Goal: Task Accomplishment & Management: Use online tool/utility

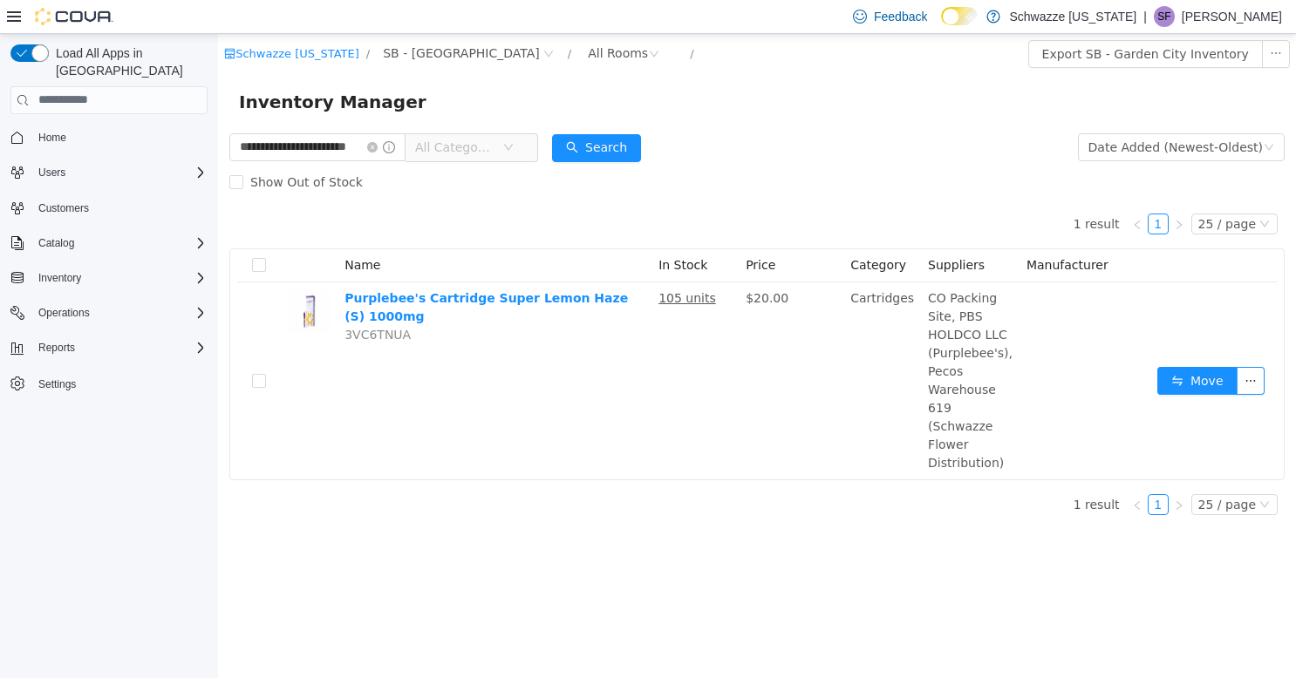
click at [687, 85] on div "Inventory Manager" at bounding box center [757, 101] width 1078 height 56
drag, startPoint x: 392, startPoint y: 147, endPoint x: 371, endPoint y: 151, distance: 21.2
click at [378, 147] on icon "icon: close-circle" at bounding box center [372, 146] width 10 height 10
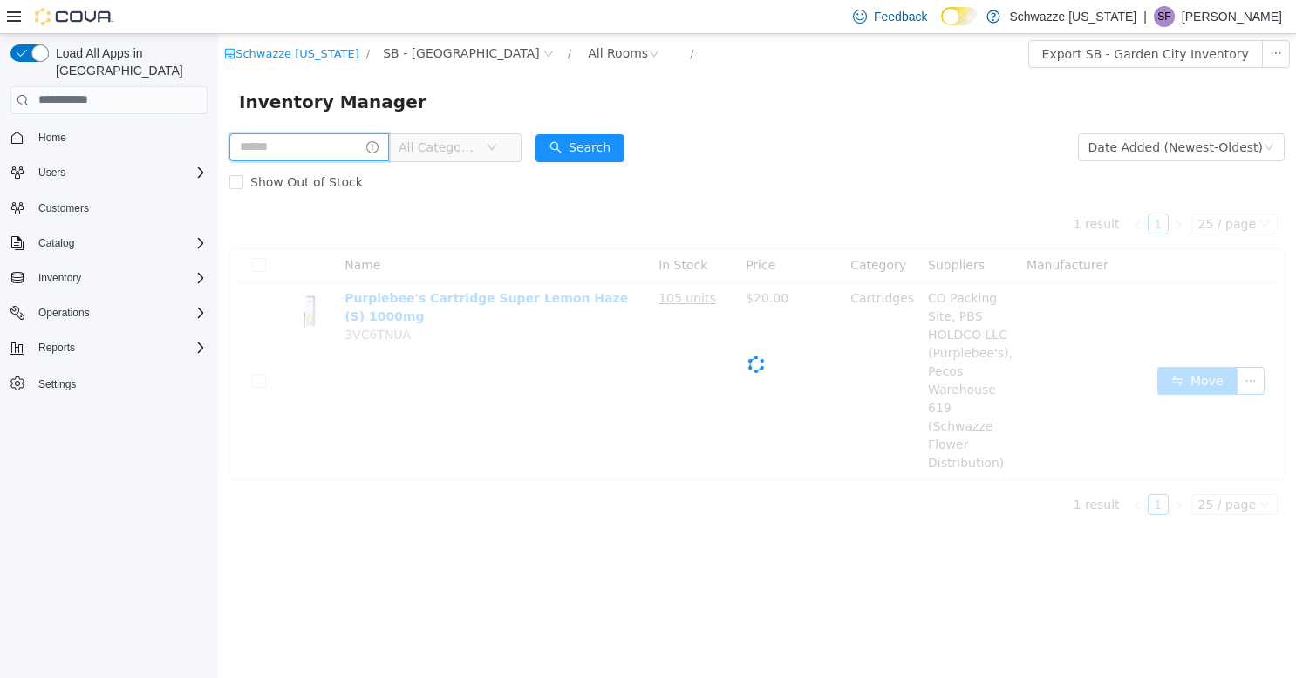
click at [297, 155] on input "text" at bounding box center [309, 147] width 160 height 28
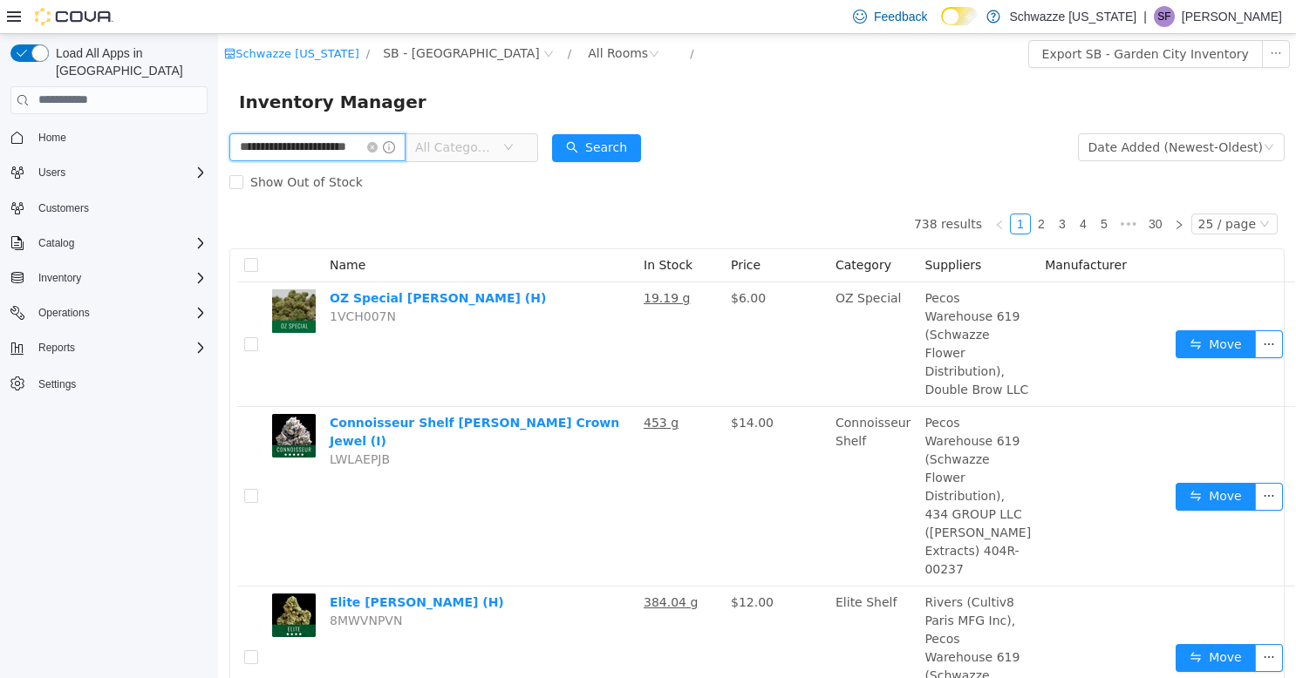
type input "**********"
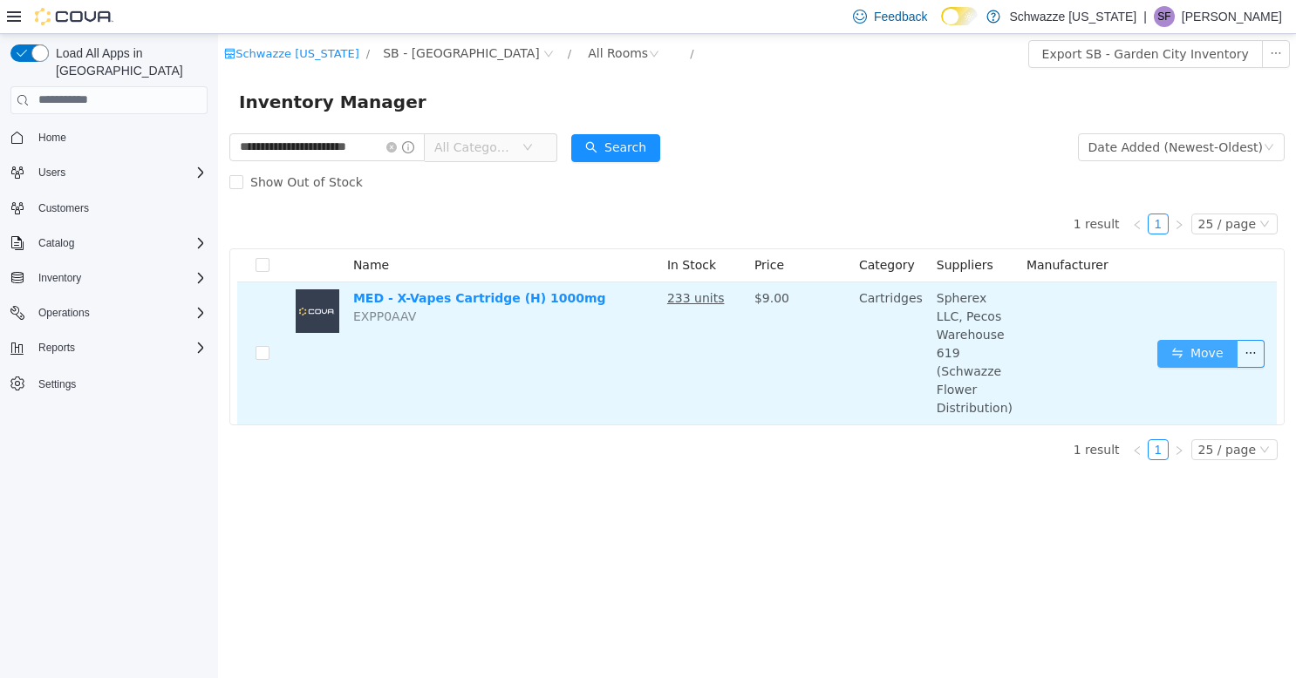
click at [1191, 344] on button "Move" at bounding box center [1197, 353] width 80 height 28
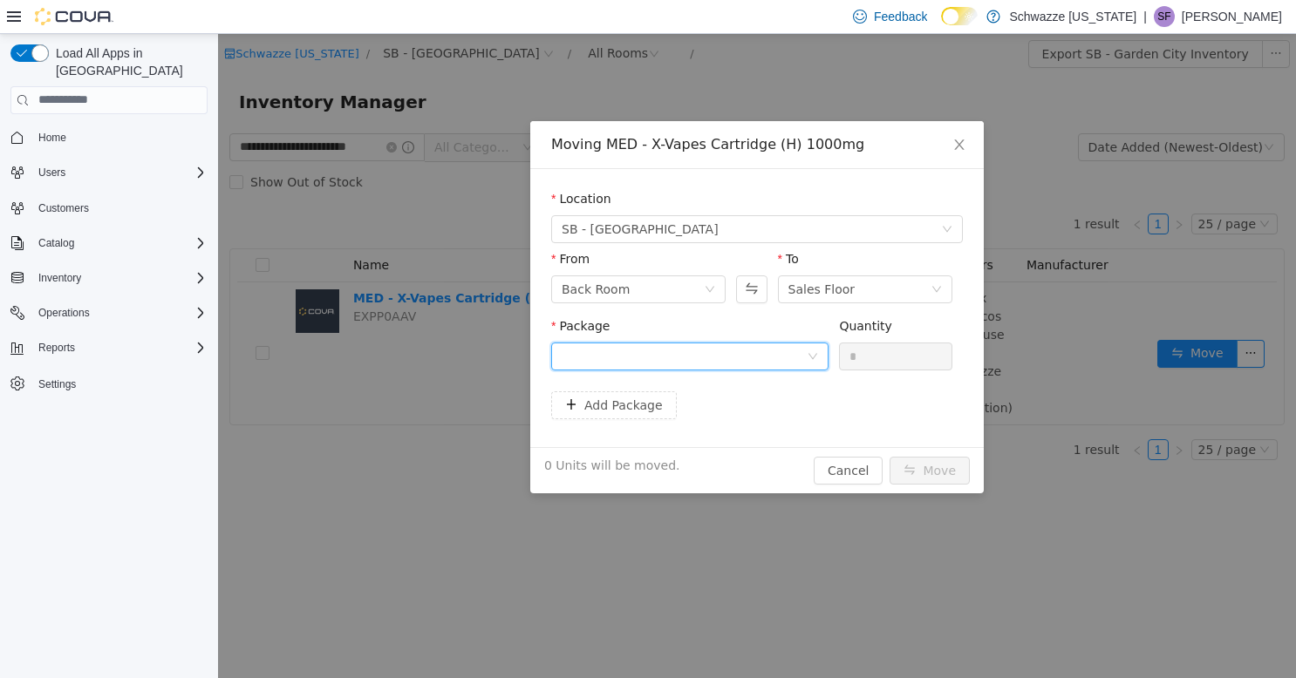
click at [694, 361] on div at bounding box center [684, 356] width 245 height 26
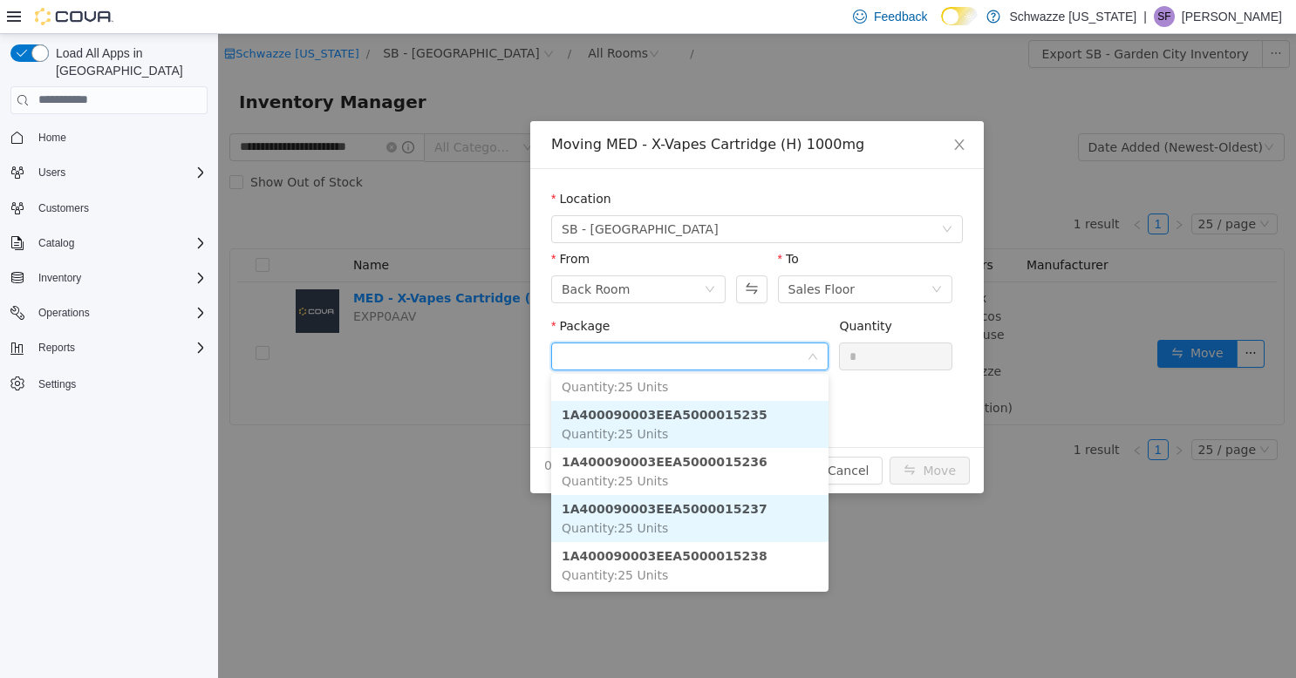
scroll to position [147, 0]
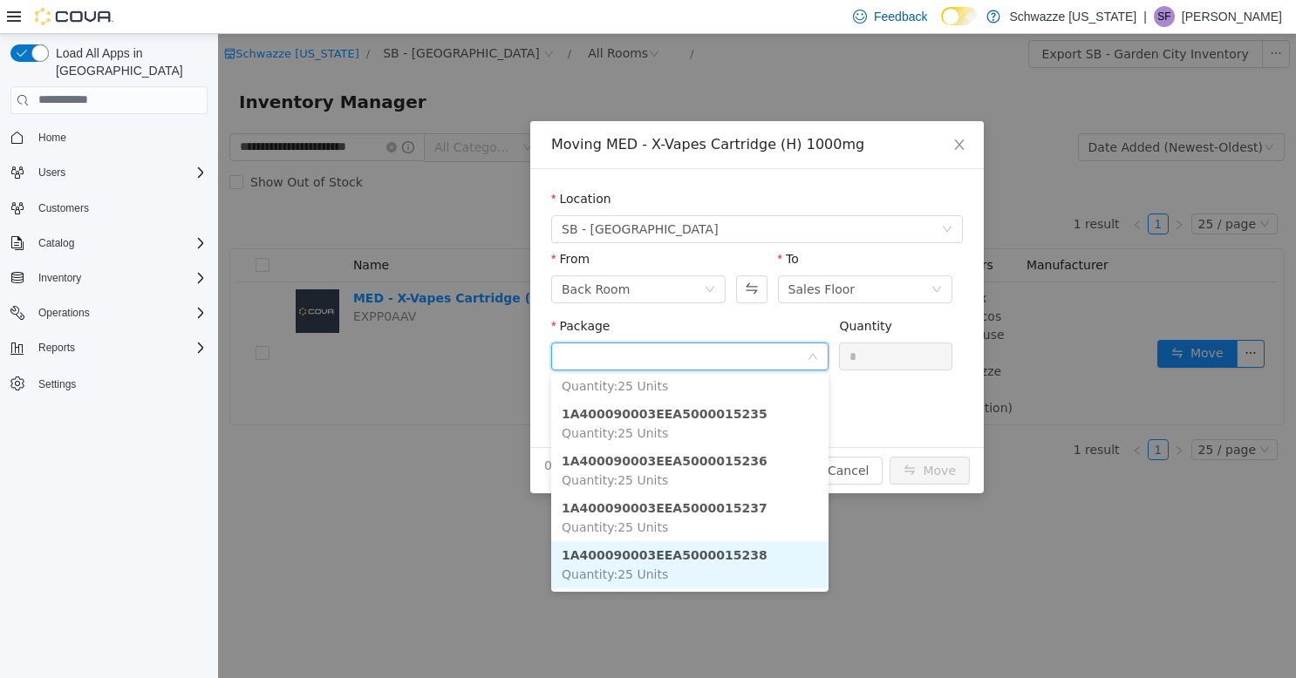
click at [719, 564] on li "1A400090003EEA5000015238 Quantity : 25 Units" at bounding box center [689, 564] width 277 height 47
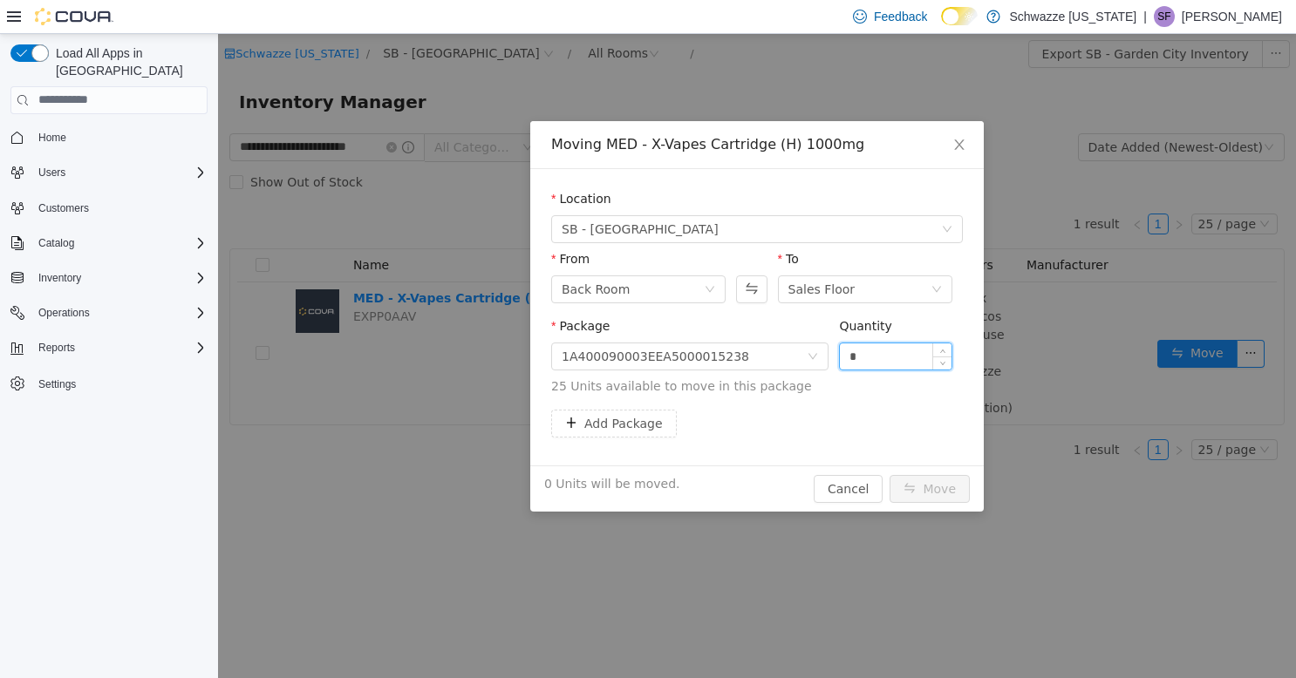
click at [858, 355] on input "*" at bounding box center [896, 356] width 112 height 26
type input "**"
click at [938, 491] on button "Move" at bounding box center [930, 488] width 80 height 28
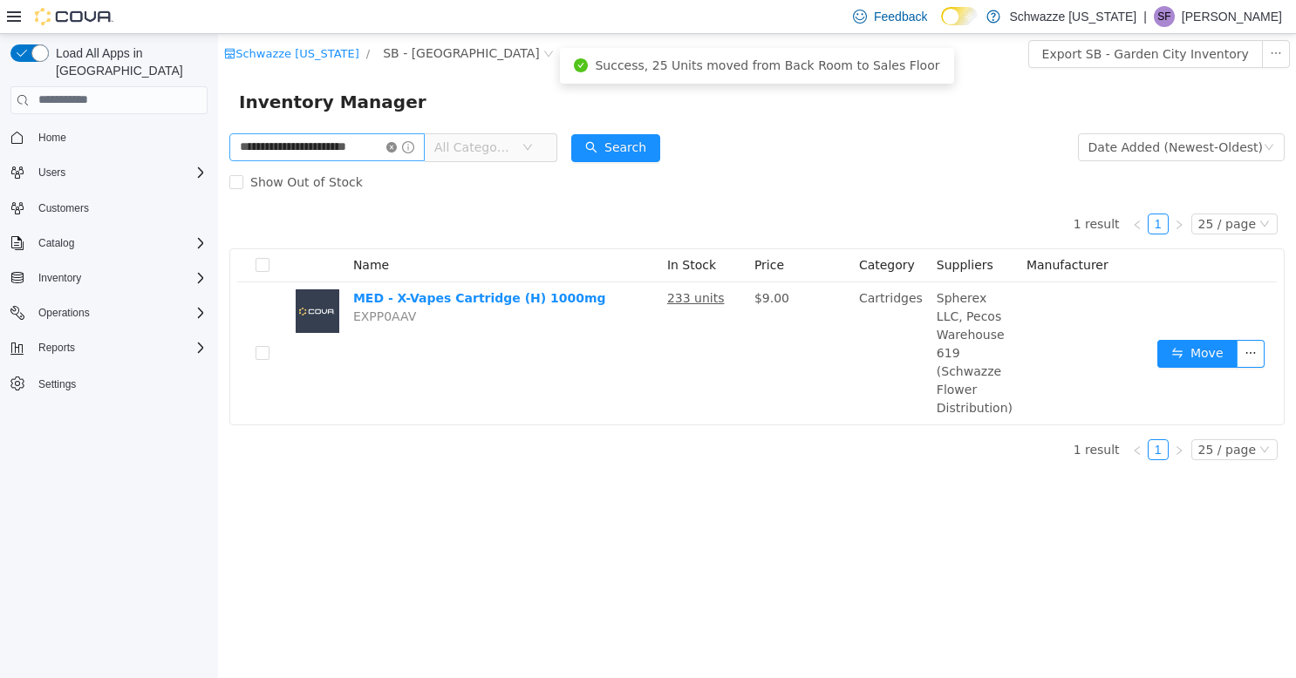
click at [391, 147] on icon "icon: close-circle" at bounding box center [391, 146] width 10 height 10
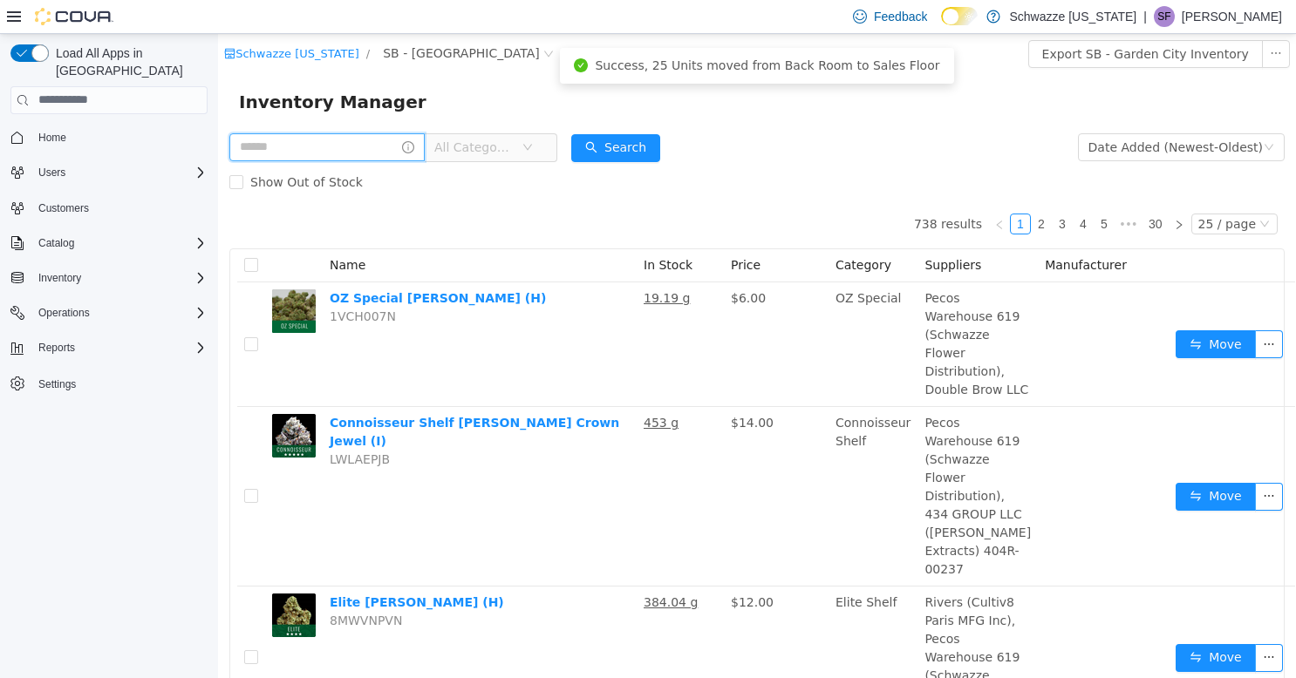
click at [324, 148] on input "text" at bounding box center [326, 147] width 195 height 28
type input "**********"
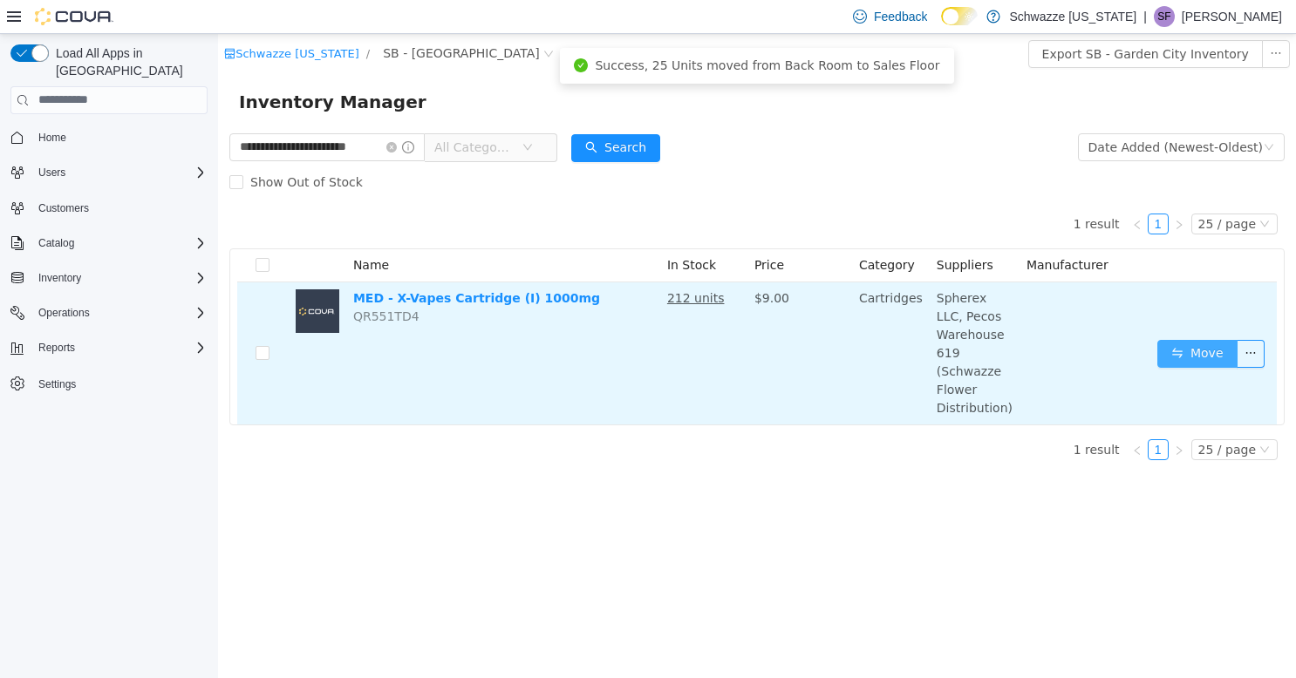
click at [1199, 339] on button "Move" at bounding box center [1197, 353] width 80 height 28
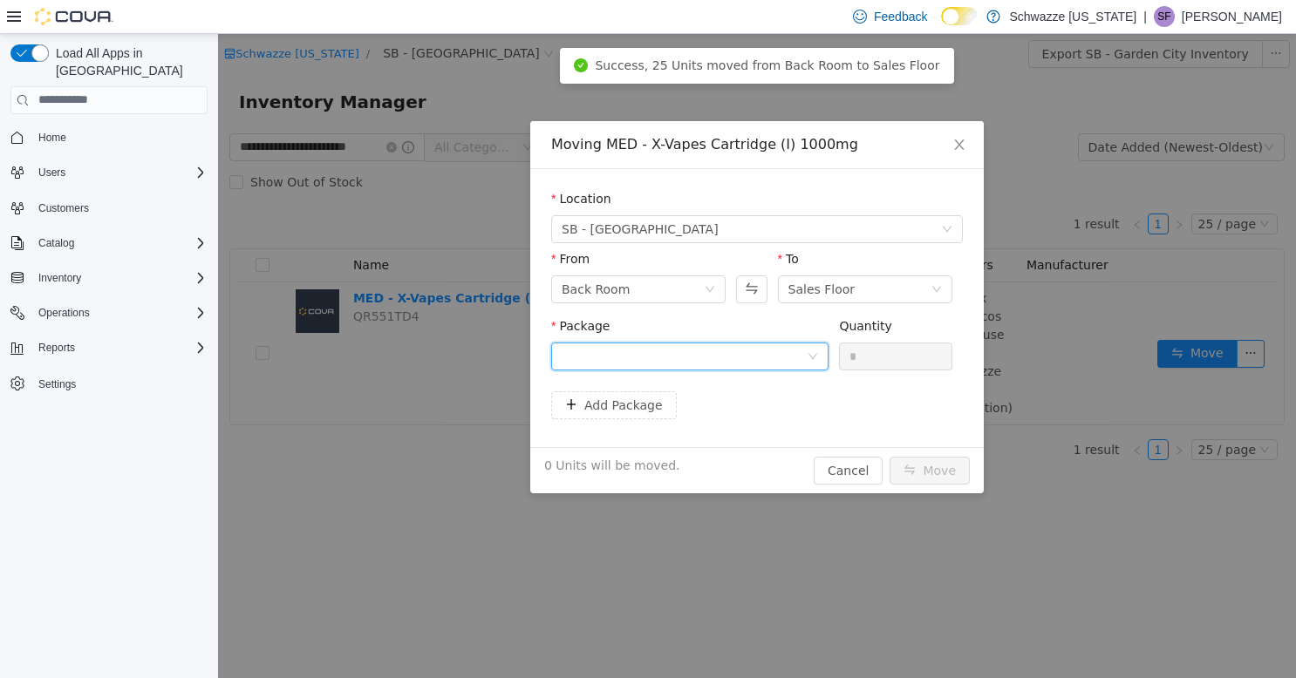
click at [733, 359] on div at bounding box center [684, 356] width 245 height 26
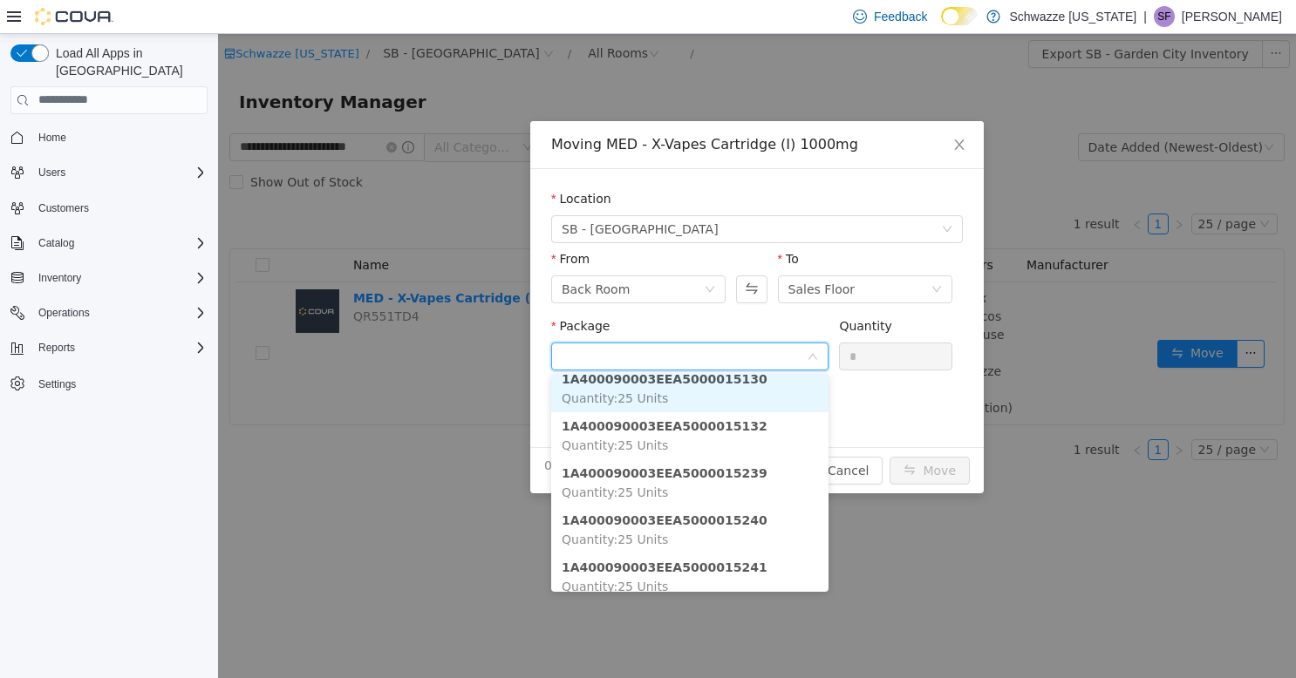
scroll to position [147, 0]
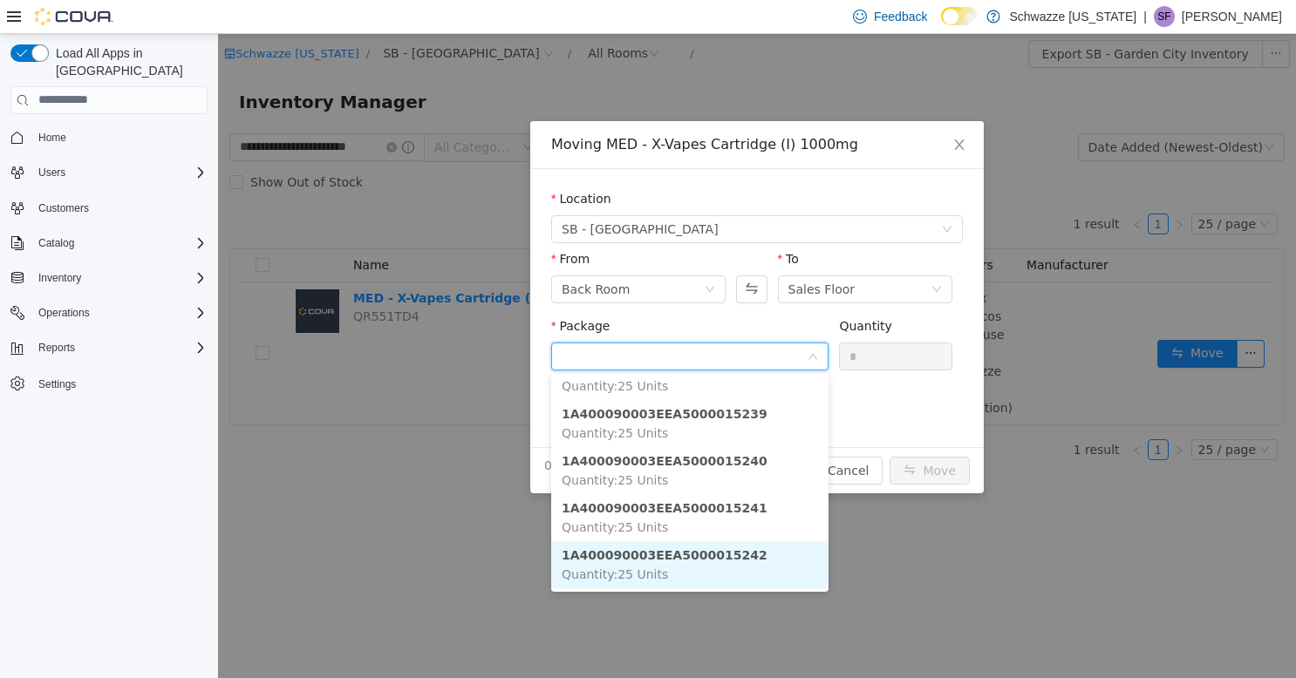
click at [717, 556] on strong "1A400090003EEA5000015242" at bounding box center [665, 555] width 206 height 14
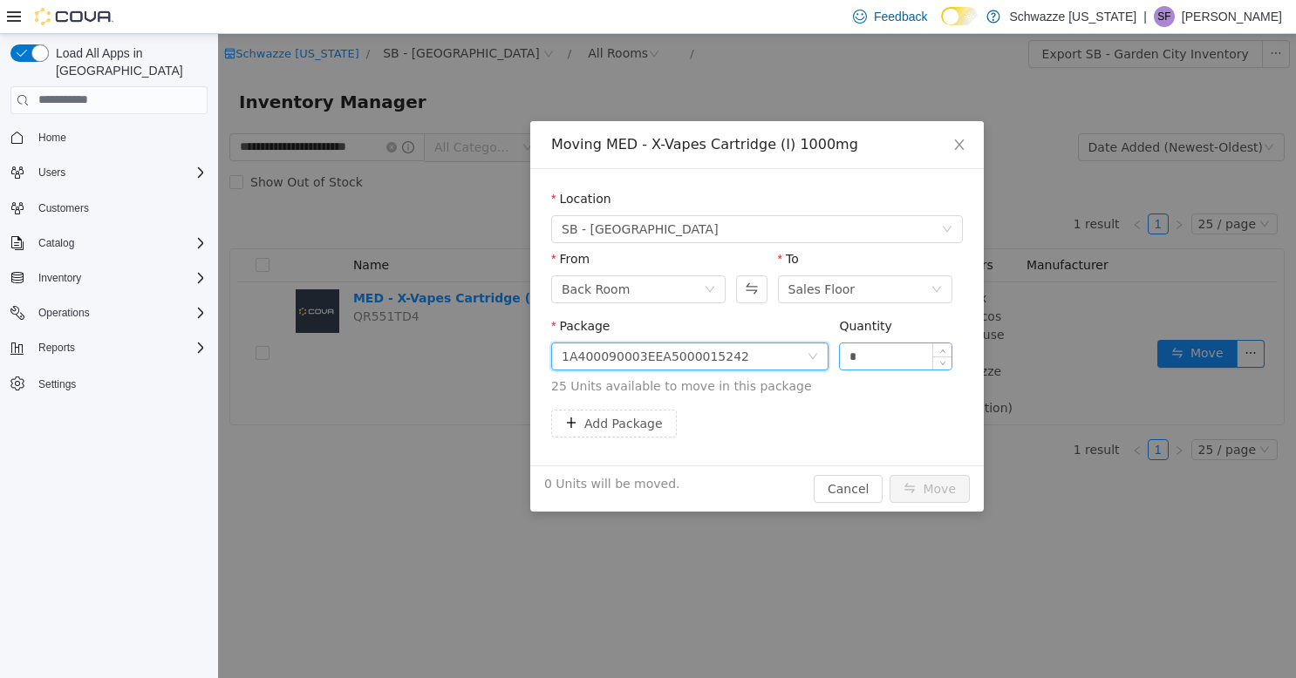
click at [868, 351] on input "*" at bounding box center [896, 356] width 112 height 26
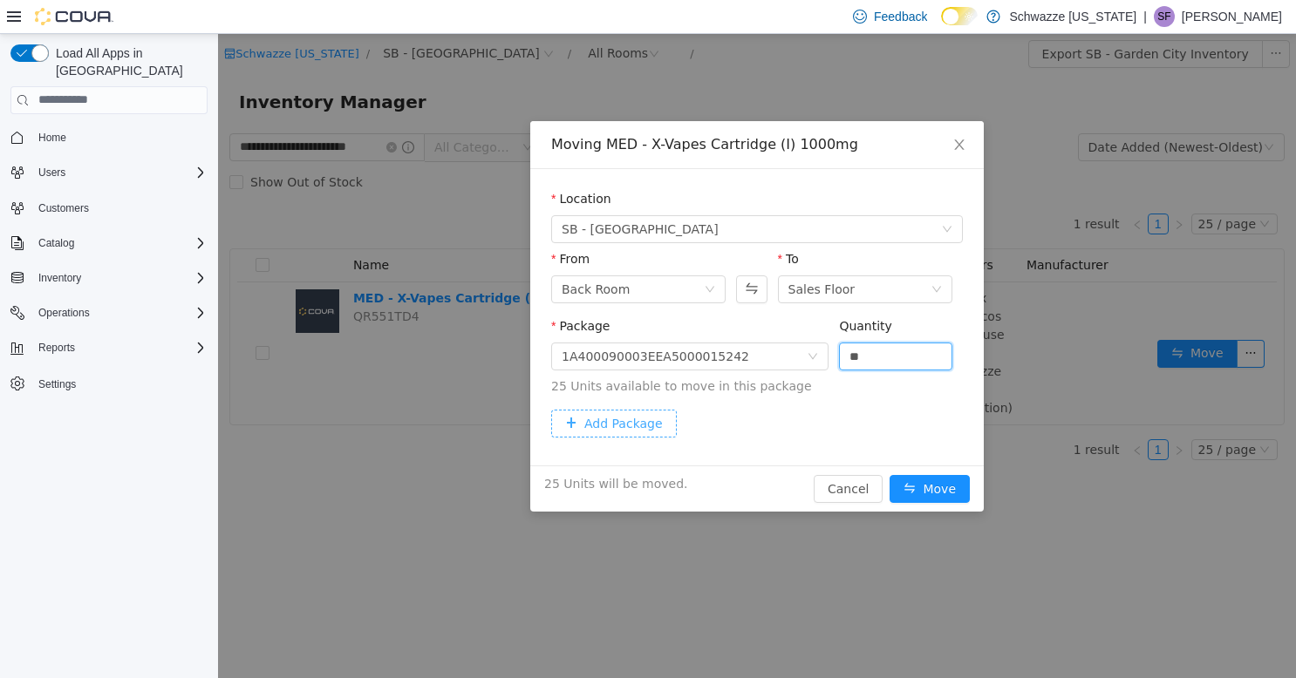
type input "**"
click at [610, 434] on button "Add Package" at bounding box center [614, 423] width 126 height 28
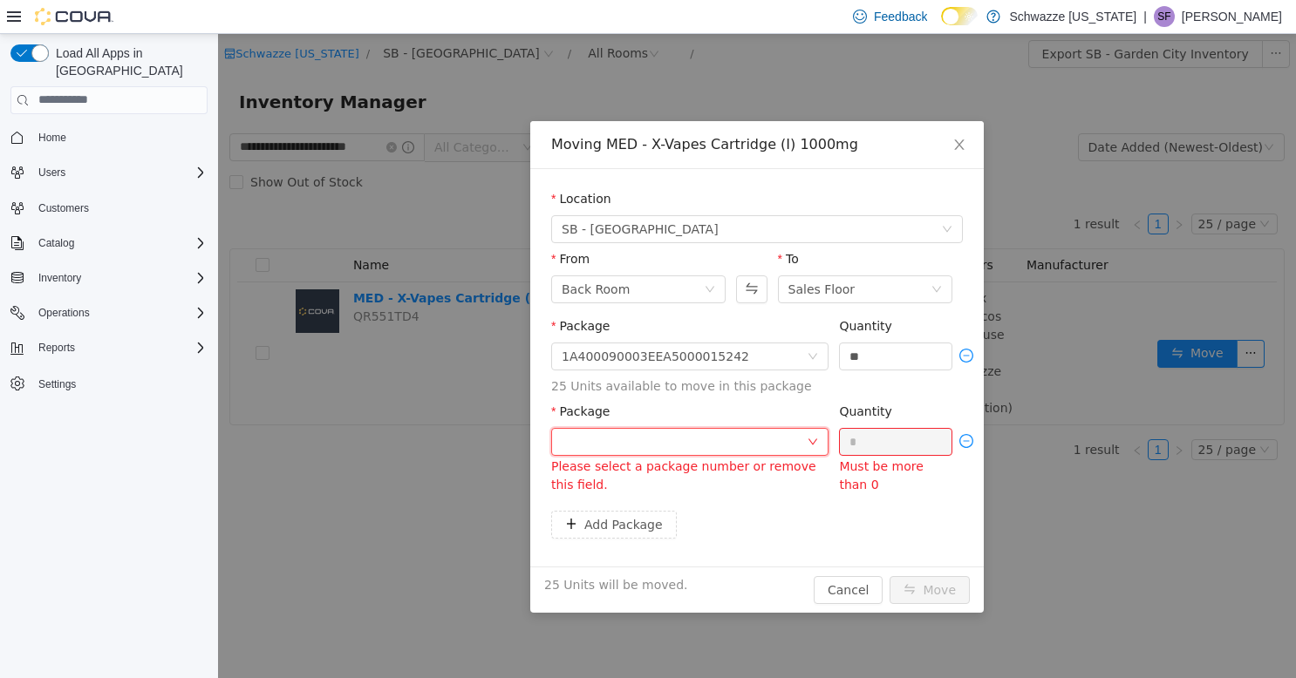
click at [664, 448] on div at bounding box center [684, 441] width 245 height 26
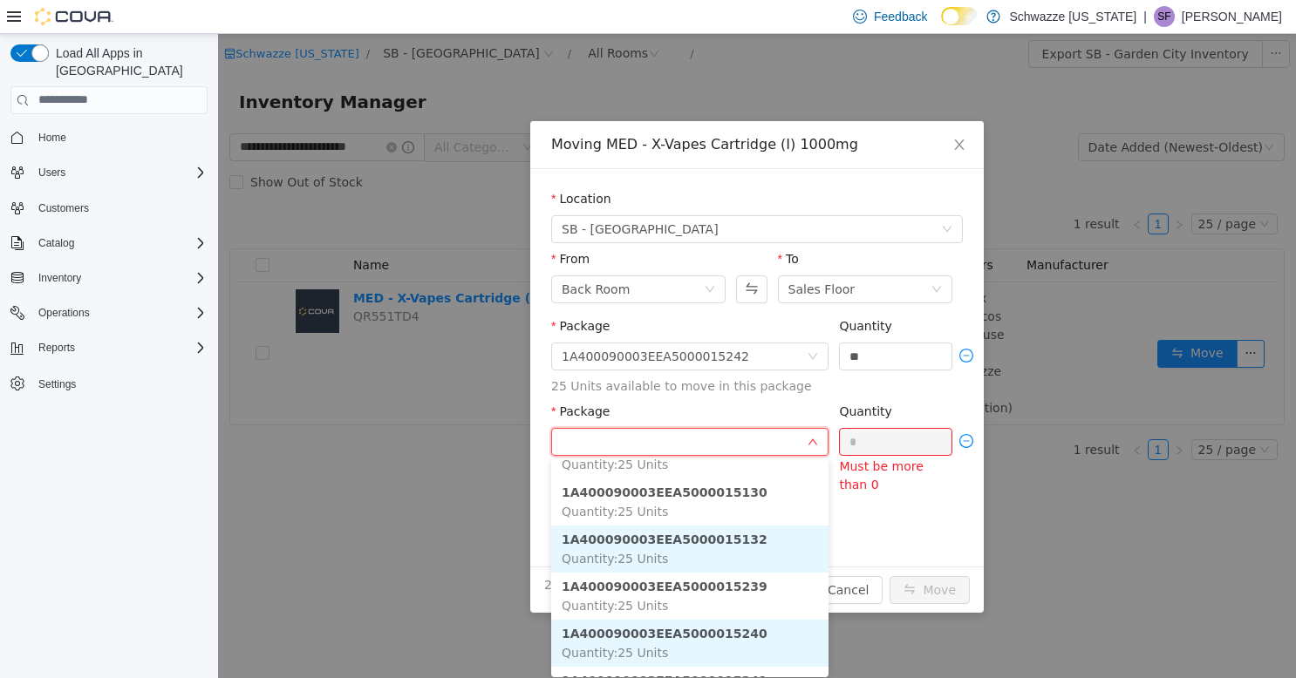
scroll to position [99, 0]
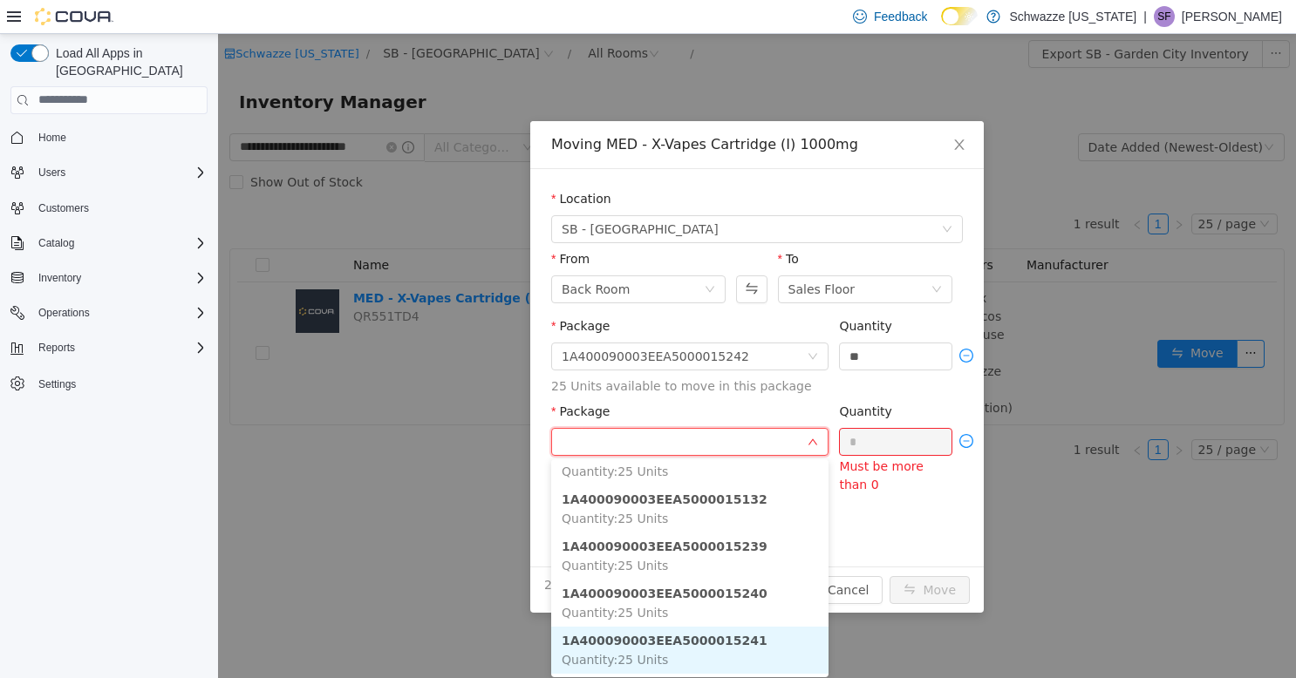
click at [704, 646] on strong "1A400090003EEA5000015241" at bounding box center [665, 640] width 206 height 14
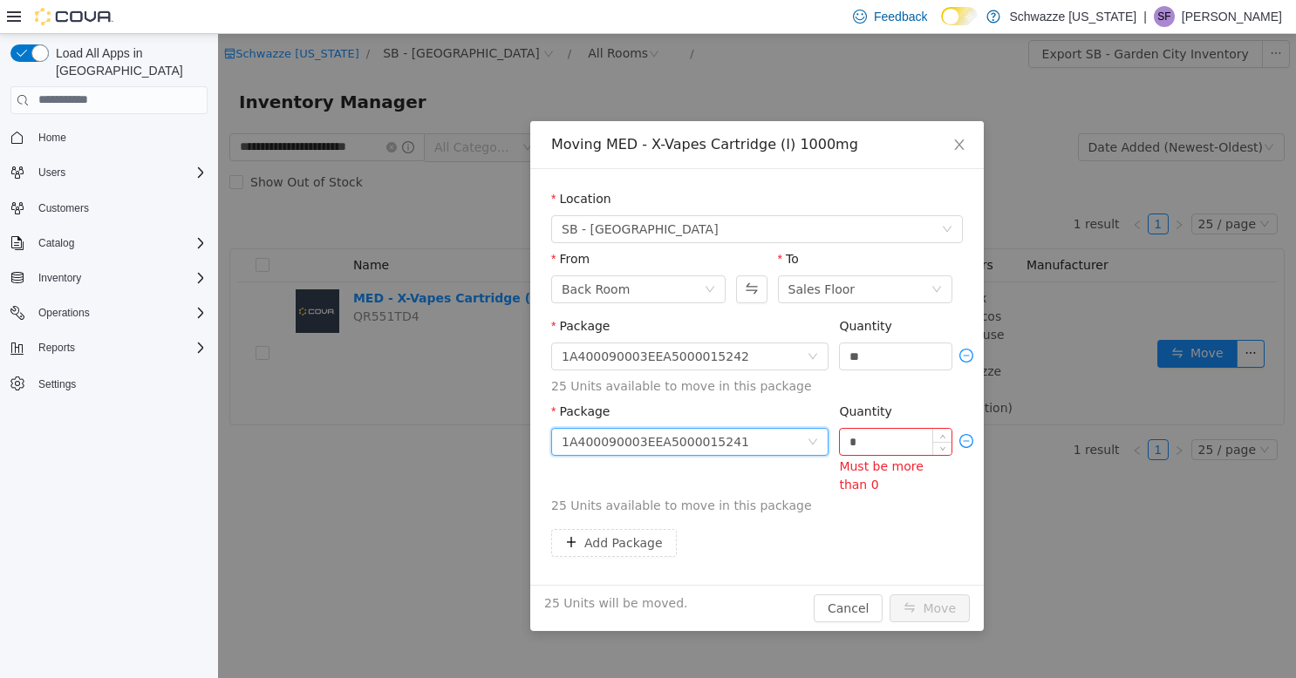
click at [871, 442] on input "*" at bounding box center [896, 441] width 112 height 26
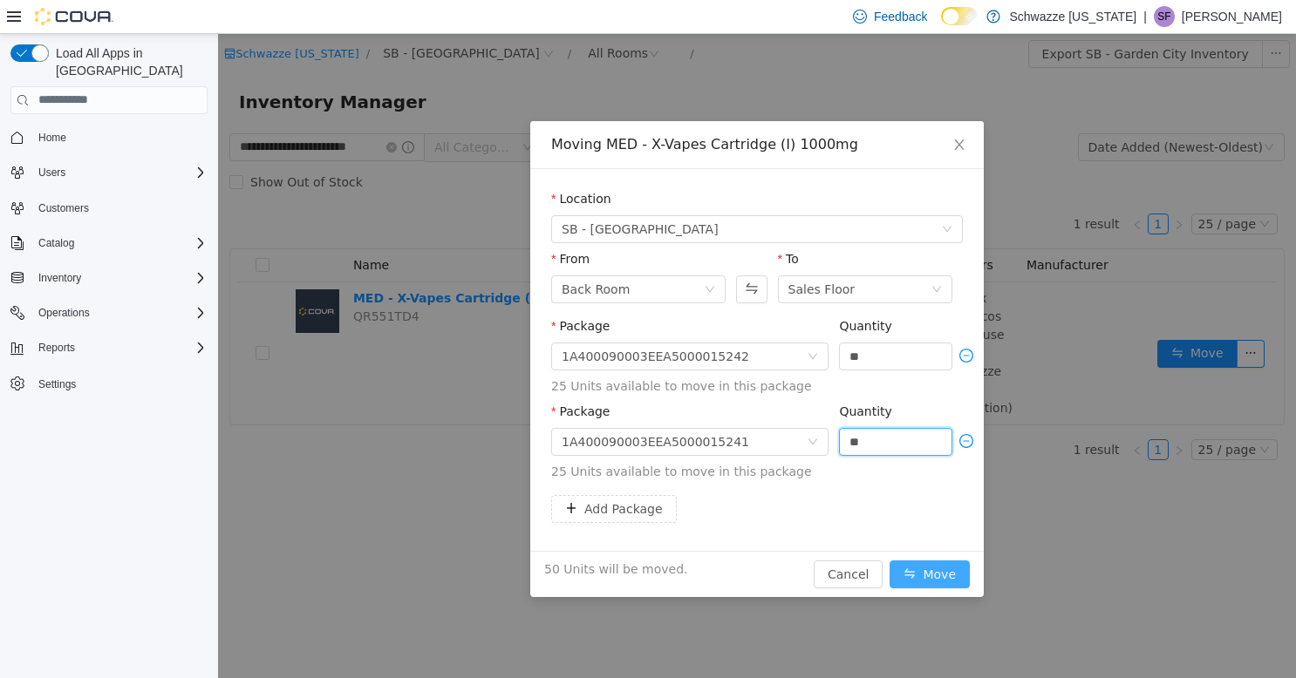
type input "**"
click at [931, 571] on button "Move" at bounding box center [930, 574] width 80 height 28
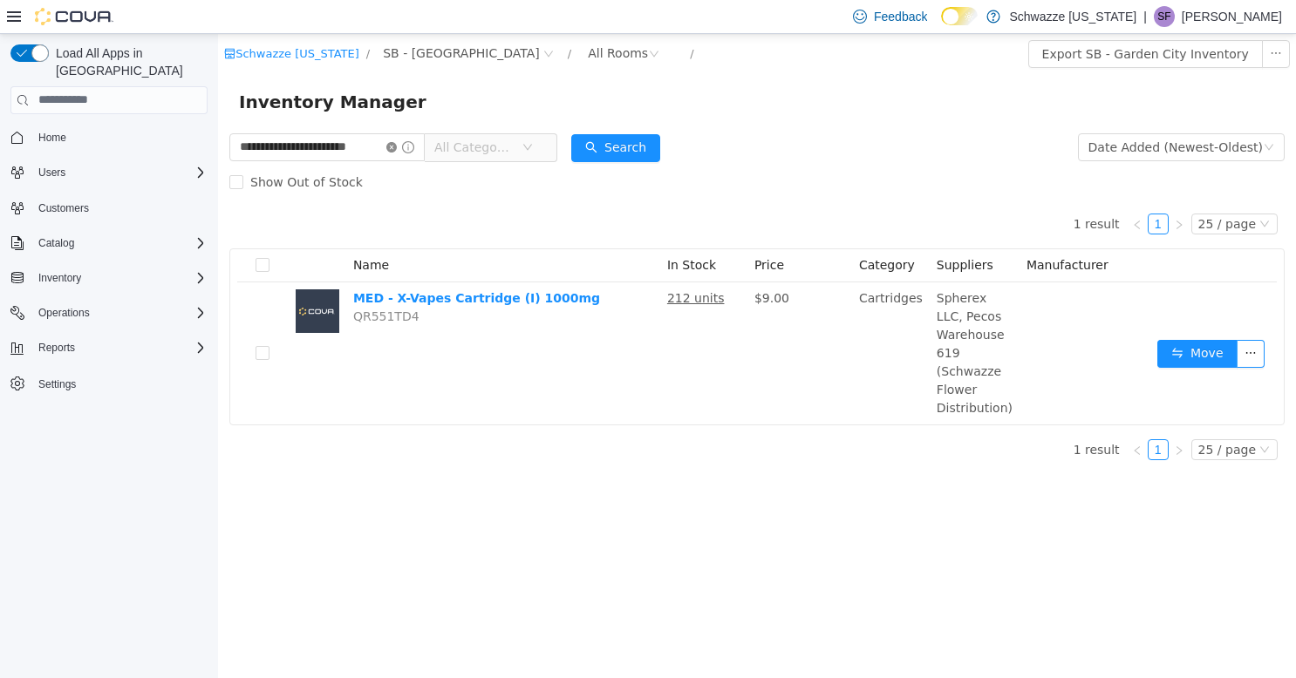
click at [392, 151] on icon "icon: close-circle" at bounding box center [391, 146] width 10 height 10
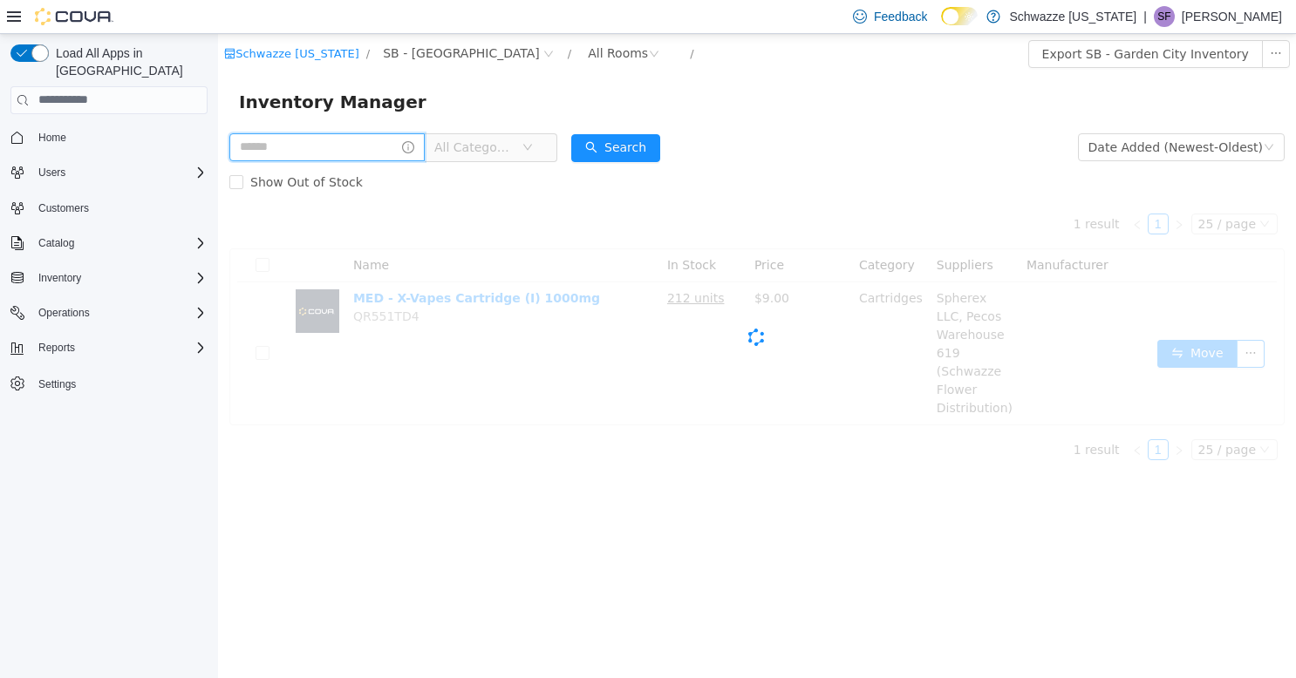
click at [302, 149] on input "text" at bounding box center [326, 147] width 195 height 28
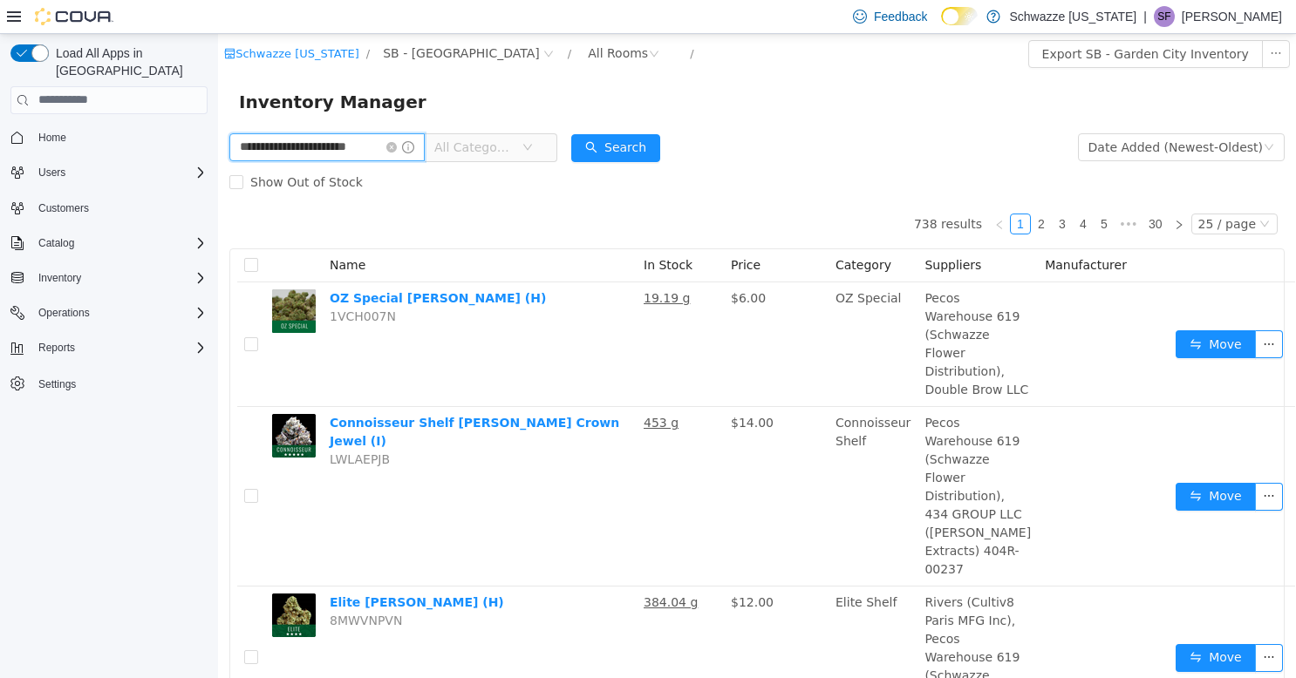
type input "**********"
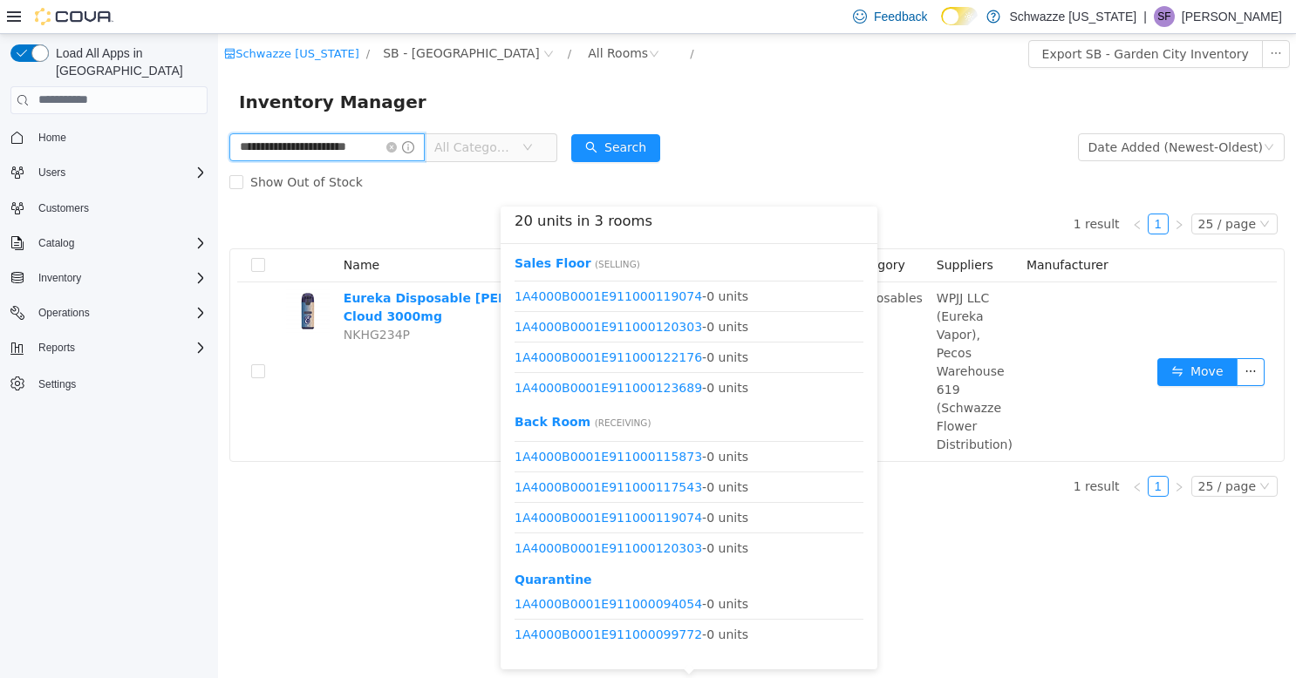
scroll to position [510, 0]
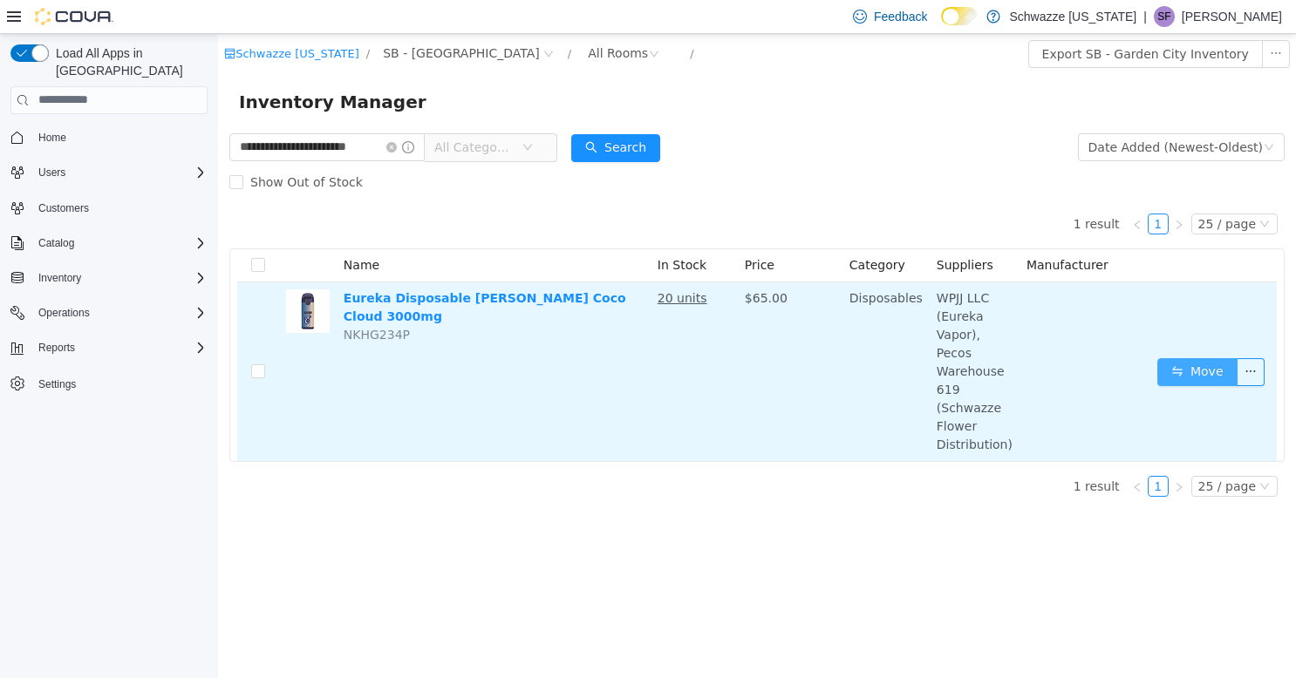
click at [1190, 358] on button "Move" at bounding box center [1197, 372] width 80 height 28
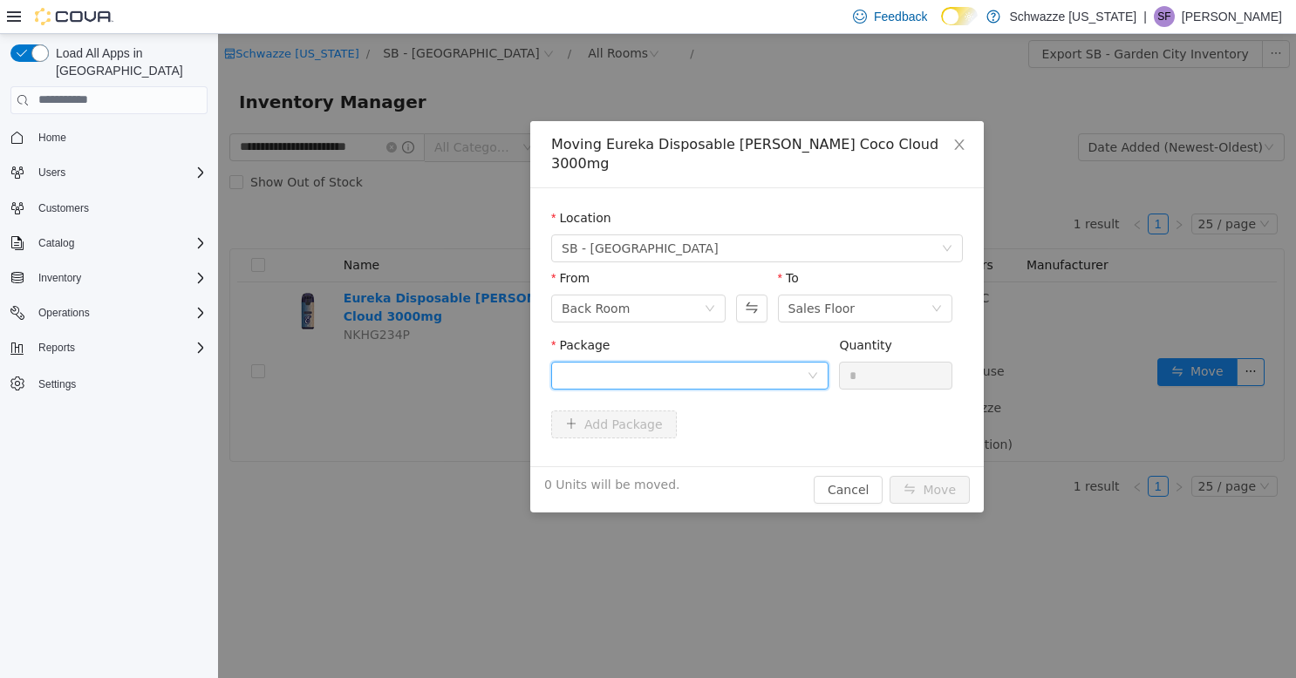
click at [756, 362] on div at bounding box center [684, 375] width 245 height 26
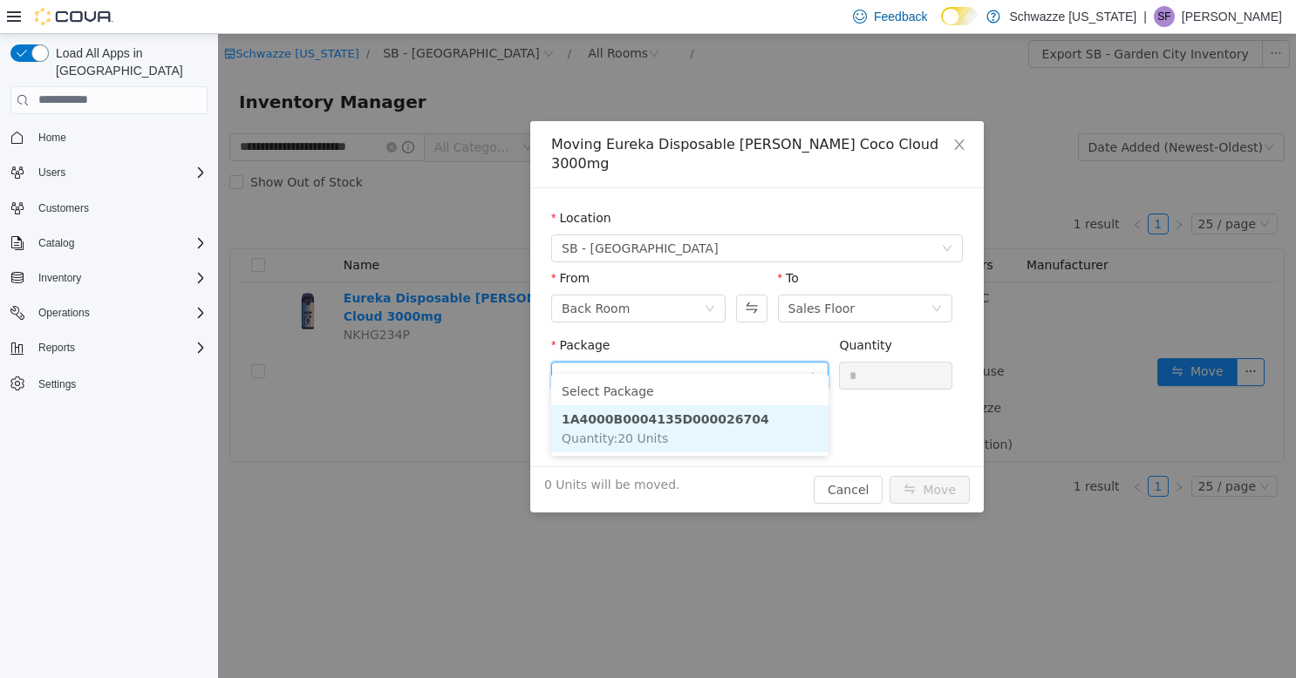
click at [715, 427] on li "1A4000B0004135D000026704 Quantity : 20 Units" at bounding box center [689, 428] width 277 height 47
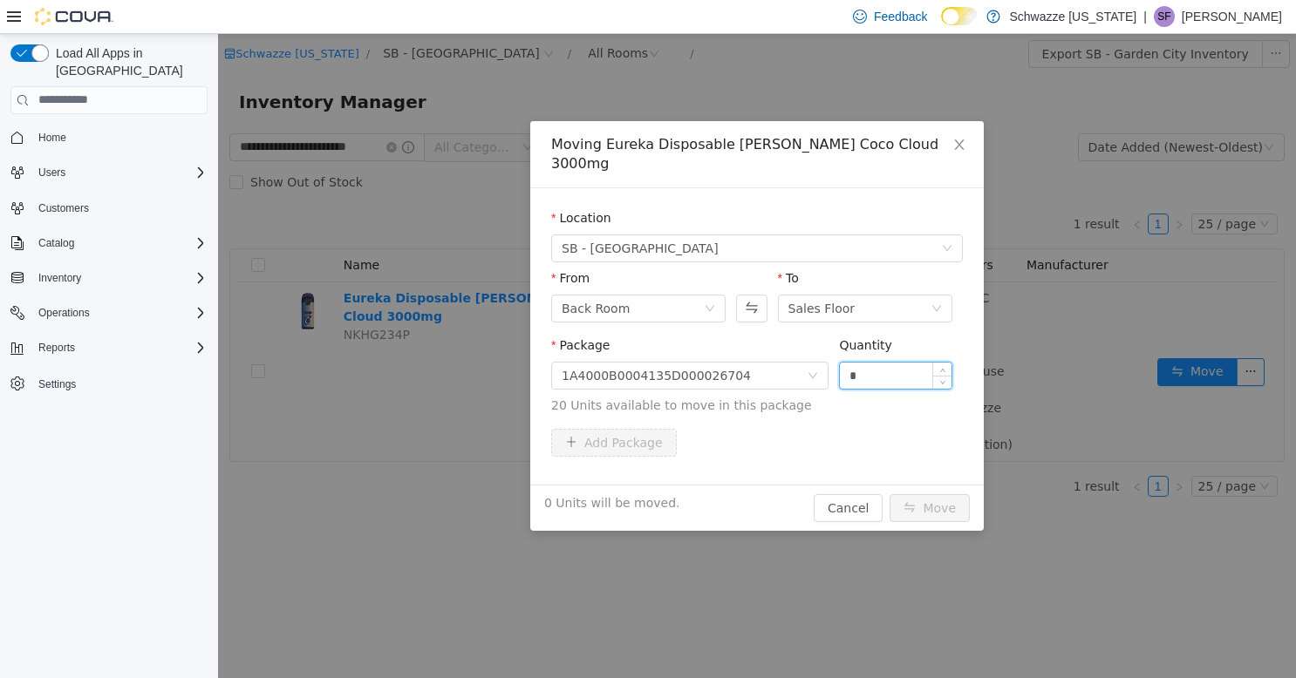
click at [869, 362] on input "*" at bounding box center [896, 375] width 112 height 26
type input "**"
click at [926, 494] on button "Move" at bounding box center [930, 508] width 80 height 28
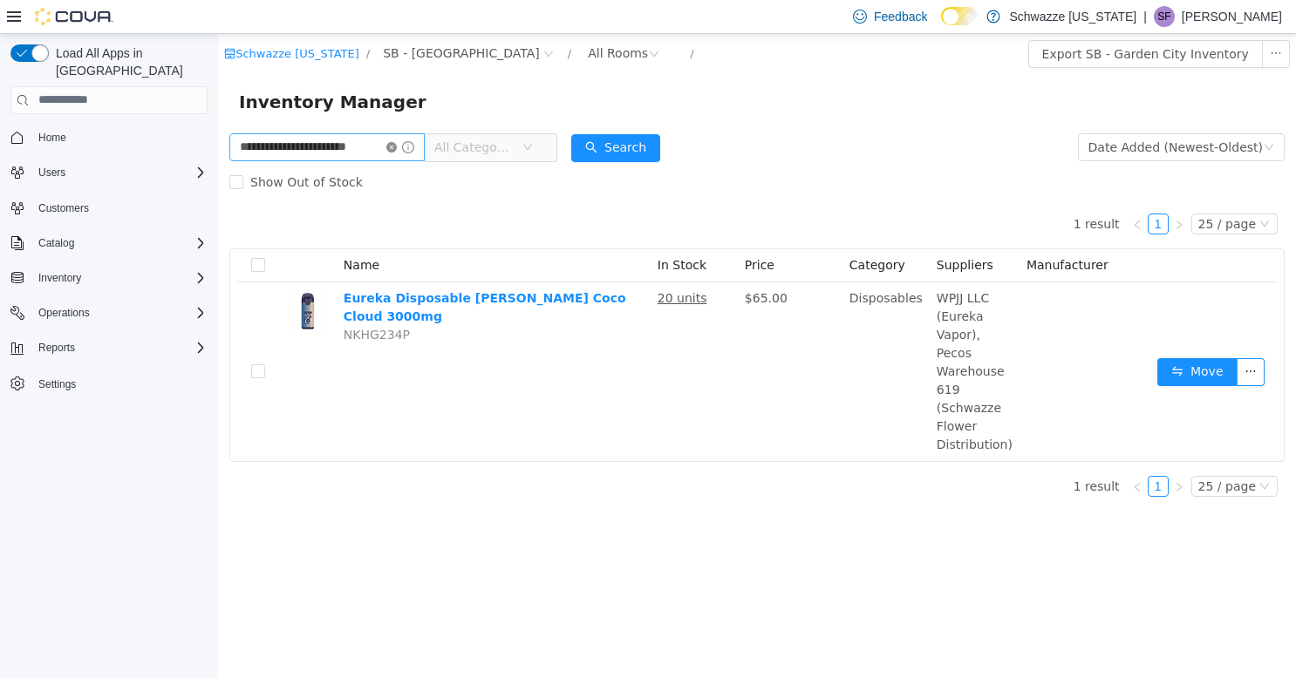
click at [393, 152] on icon "icon: close-circle" at bounding box center [391, 146] width 10 height 10
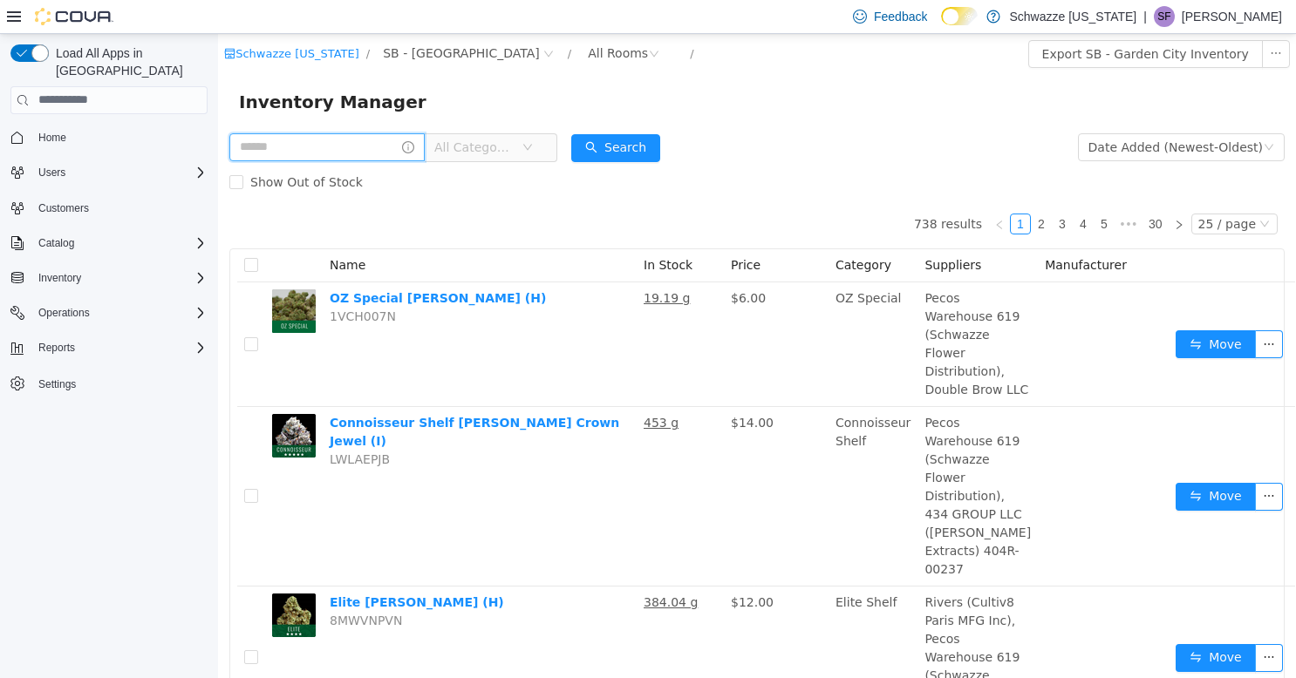
click at [321, 149] on input "text" at bounding box center [326, 147] width 195 height 28
type input "**********"
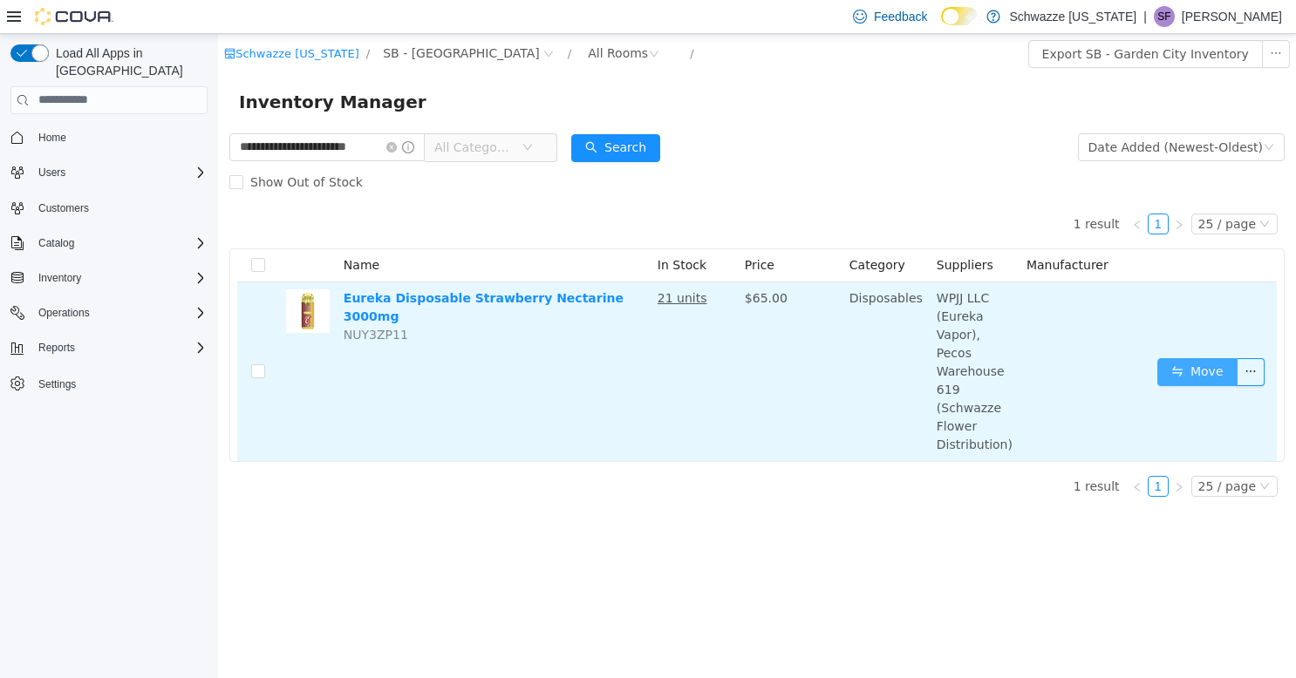
click at [1190, 358] on button "Move" at bounding box center [1197, 372] width 80 height 28
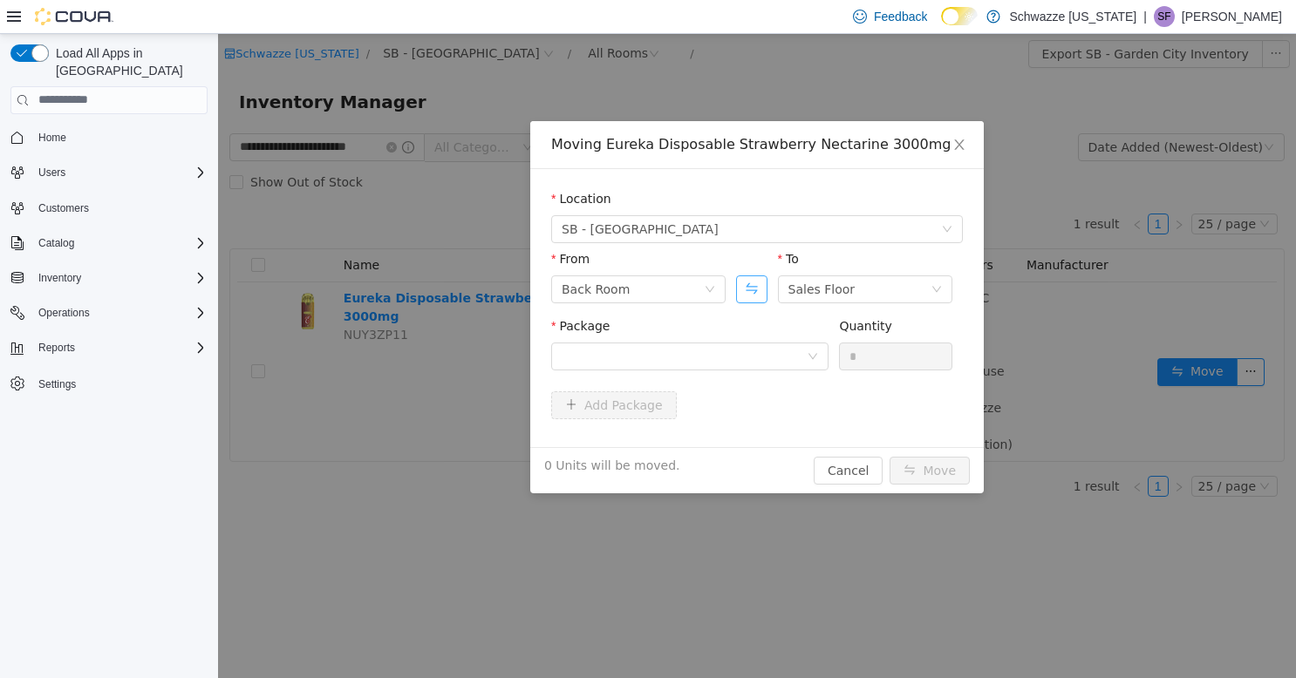
click at [744, 290] on button "Swap" at bounding box center [751, 289] width 31 height 28
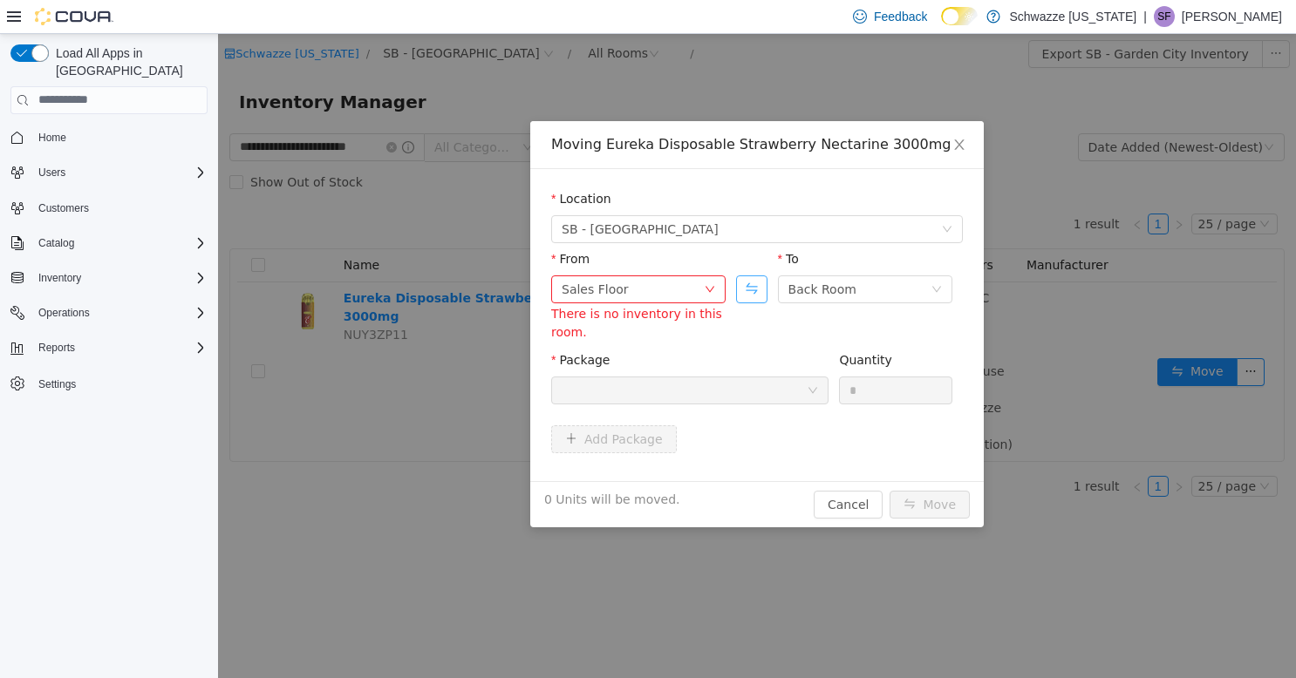
click at [755, 287] on button "Swap" at bounding box center [751, 289] width 31 height 28
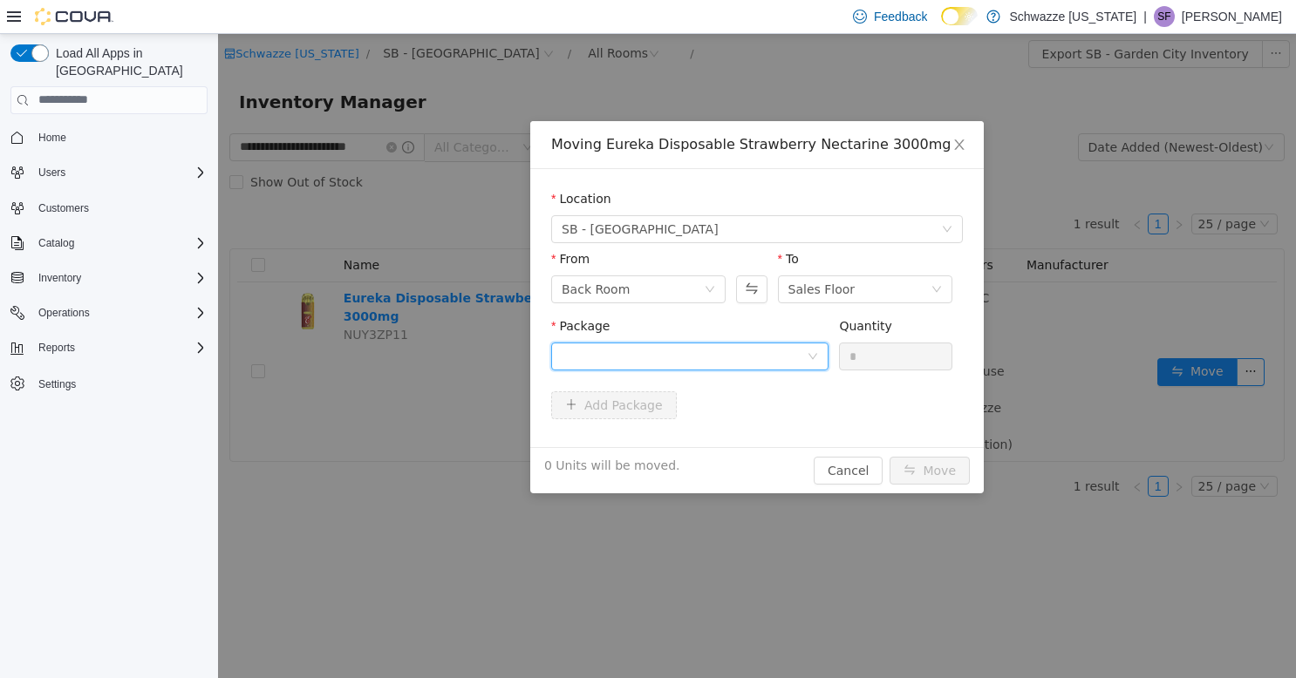
click at [729, 361] on div at bounding box center [684, 356] width 245 height 26
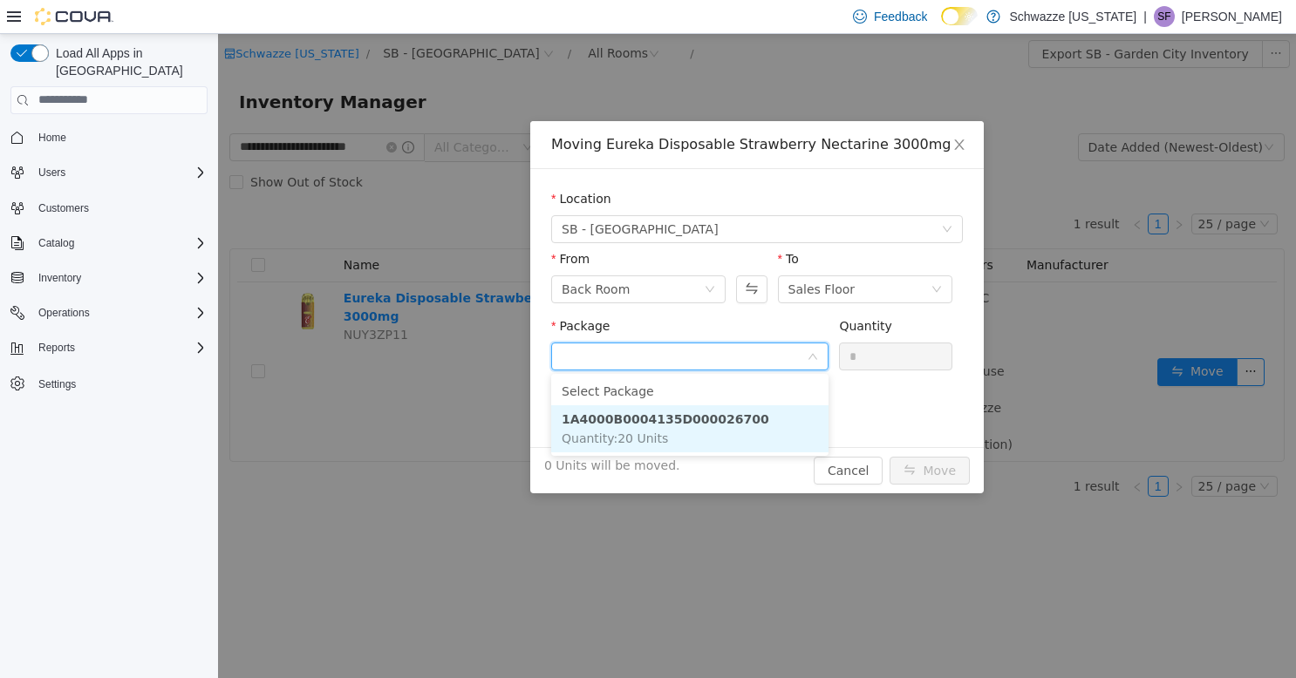
click at [723, 426] on strong "1A4000B0004135D000026700" at bounding box center [666, 419] width 208 height 14
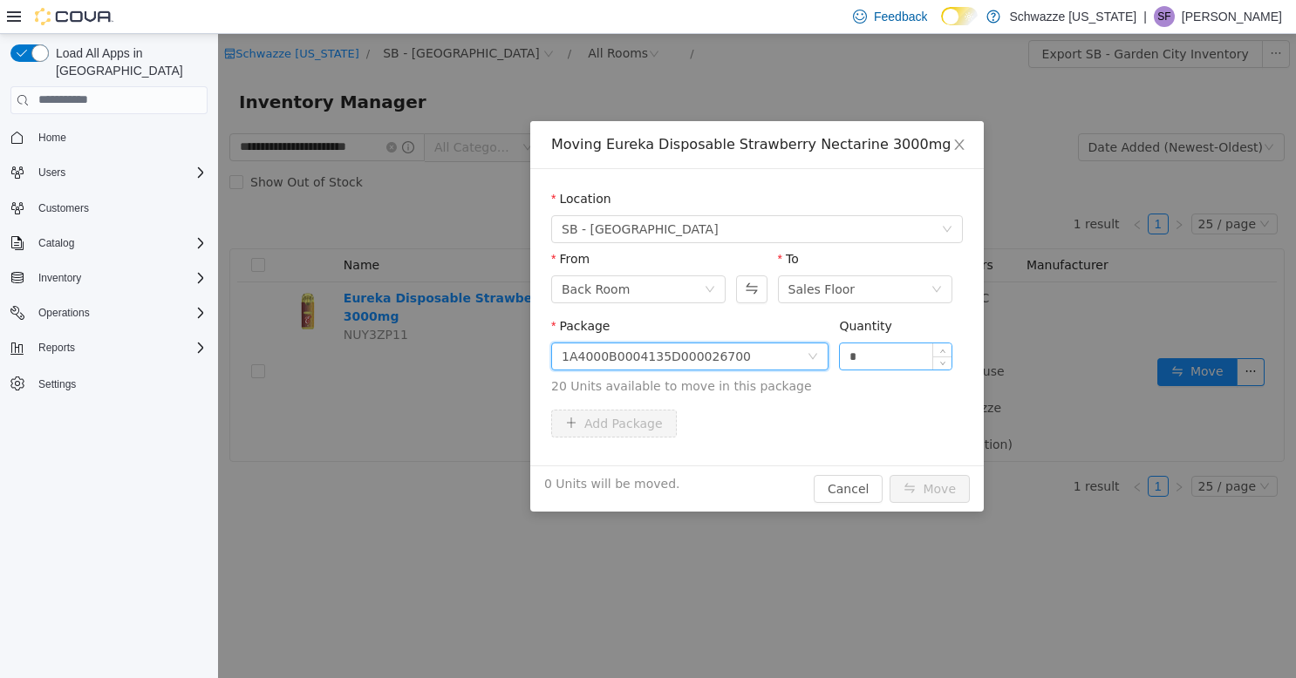
click at [877, 356] on input "*" at bounding box center [896, 356] width 112 height 26
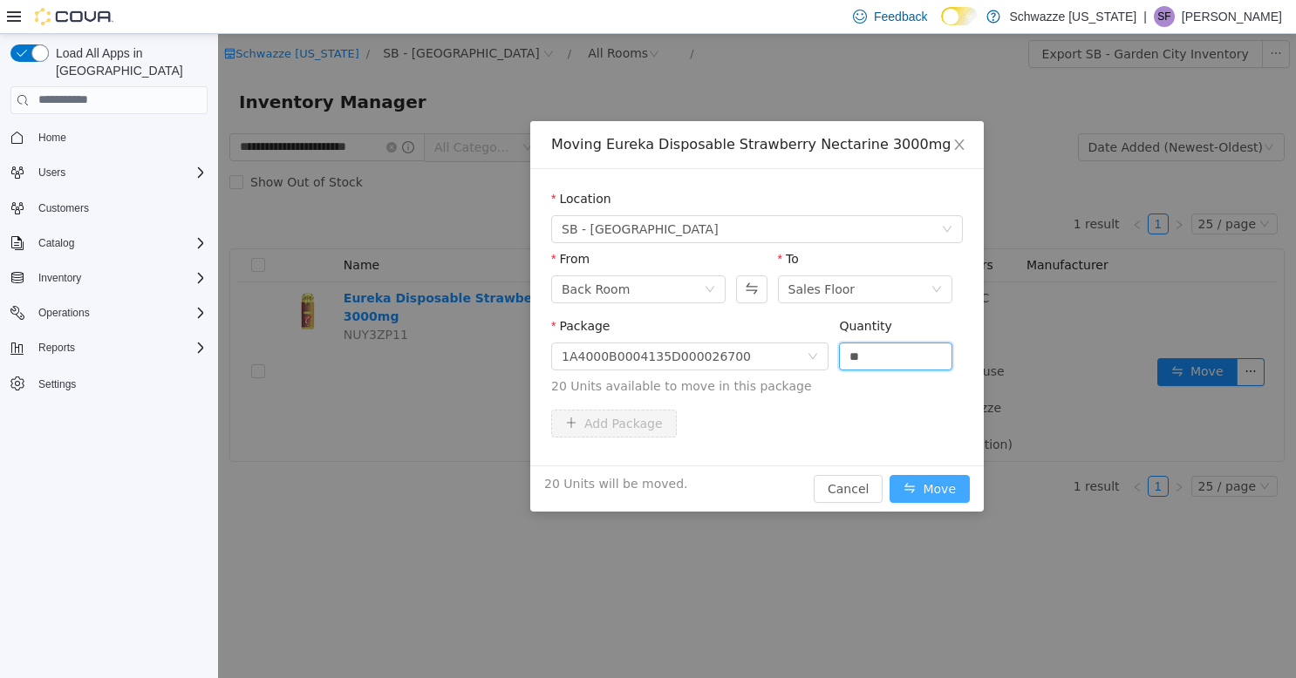
type input "**"
click at [919, 493] on button "Move" at bounding box center [930, 488] width 80 height 28
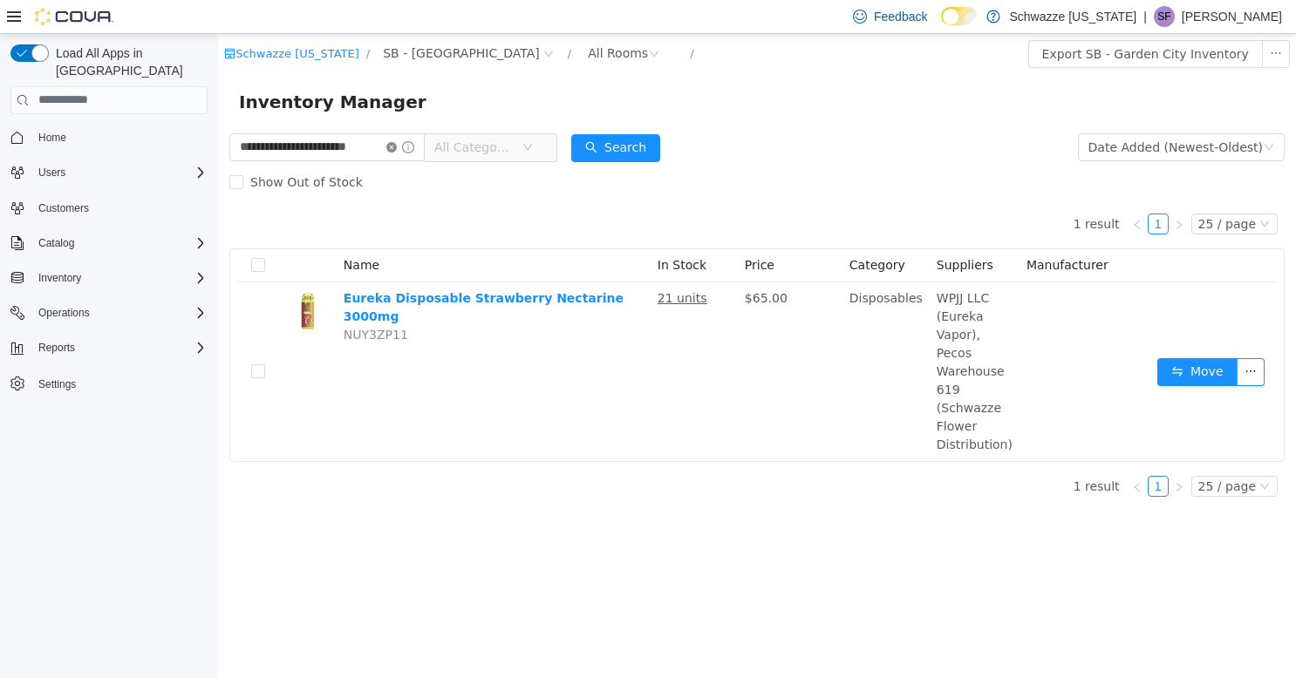
click at [390, 151] on icon "icon: close-circle" at bounding box center [391, 146] width 10 height 10
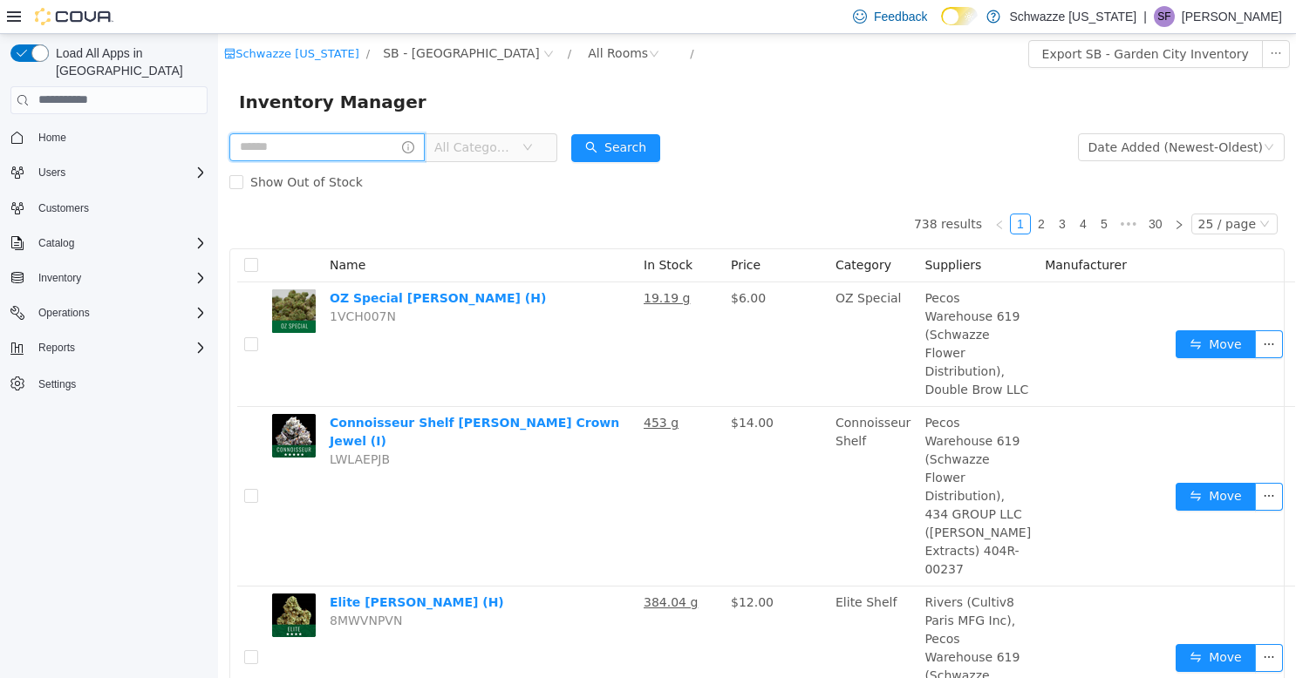
click at [342, 160] on input "text" at bounding box center [326, 147] width 195 height 28
type input "**********"
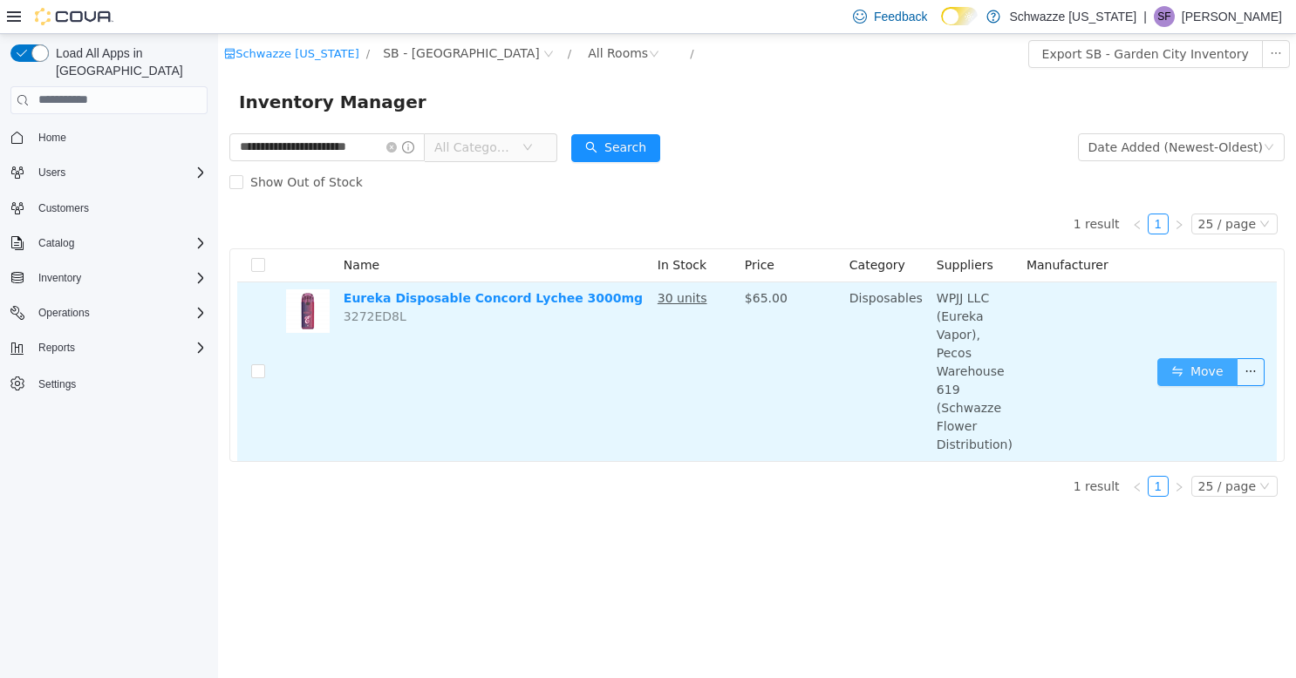
click at [1194, 358] on button "Move" at bounding box center [1197, 372] width 80 height 28
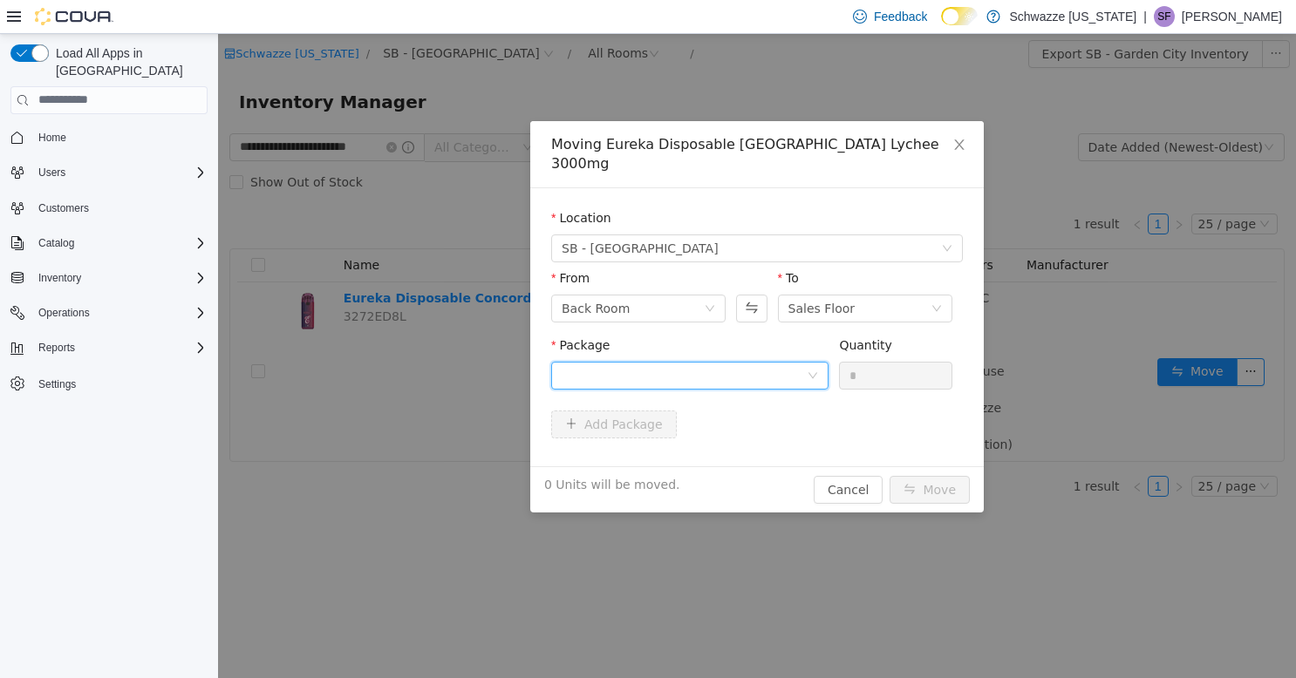
click at [718, 362] on div at bounding box center [684, 375] width 245 height 26
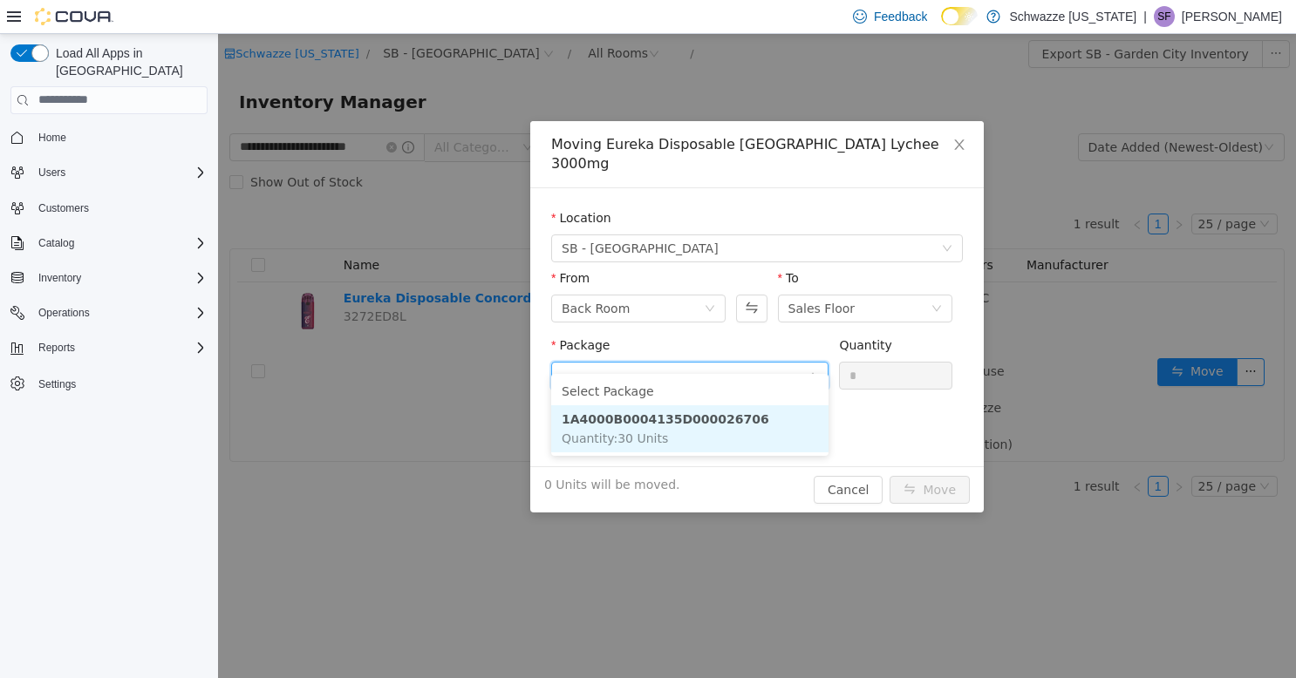
click at [712, 421] on strong "1A4000B0004135D000026706" at bounding box center [666, 419] width 208 height 14
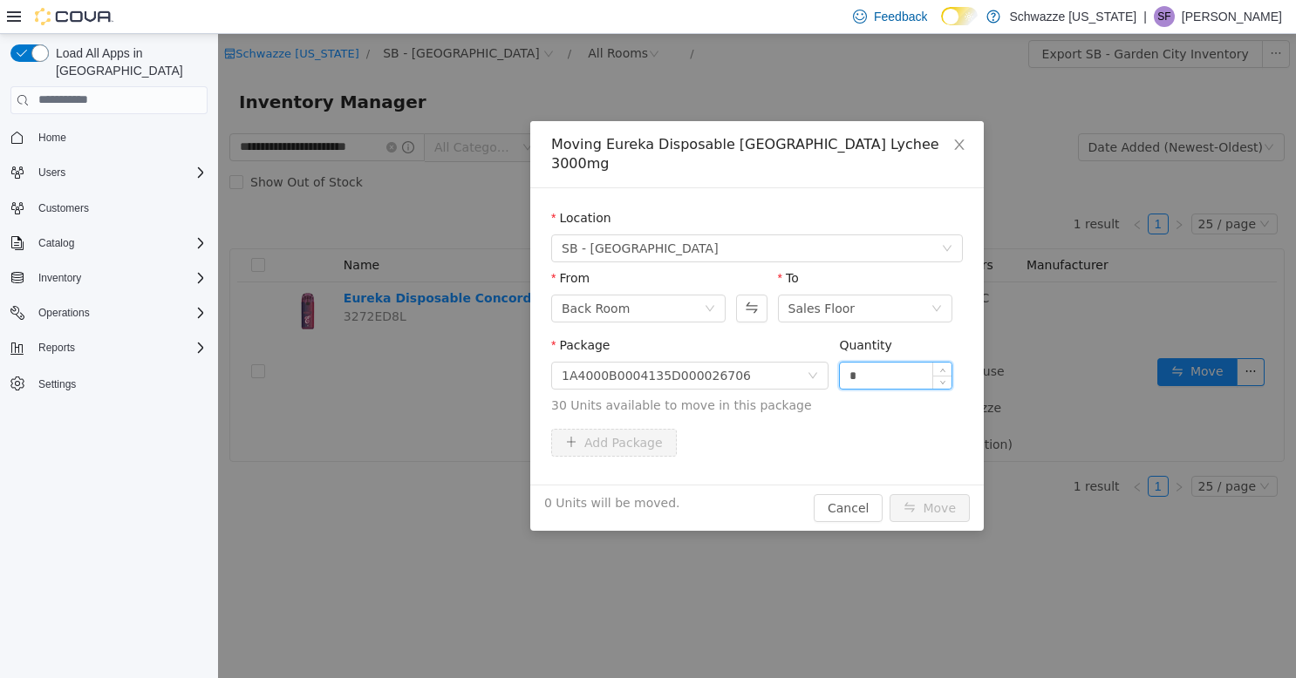
click at [865, 362] on input "*" at bounding box center [896, 375] width 112 height 26
type input "**"
click at [940, 494] on button "Move" at bounding box center [930, 508] width 80 height 28
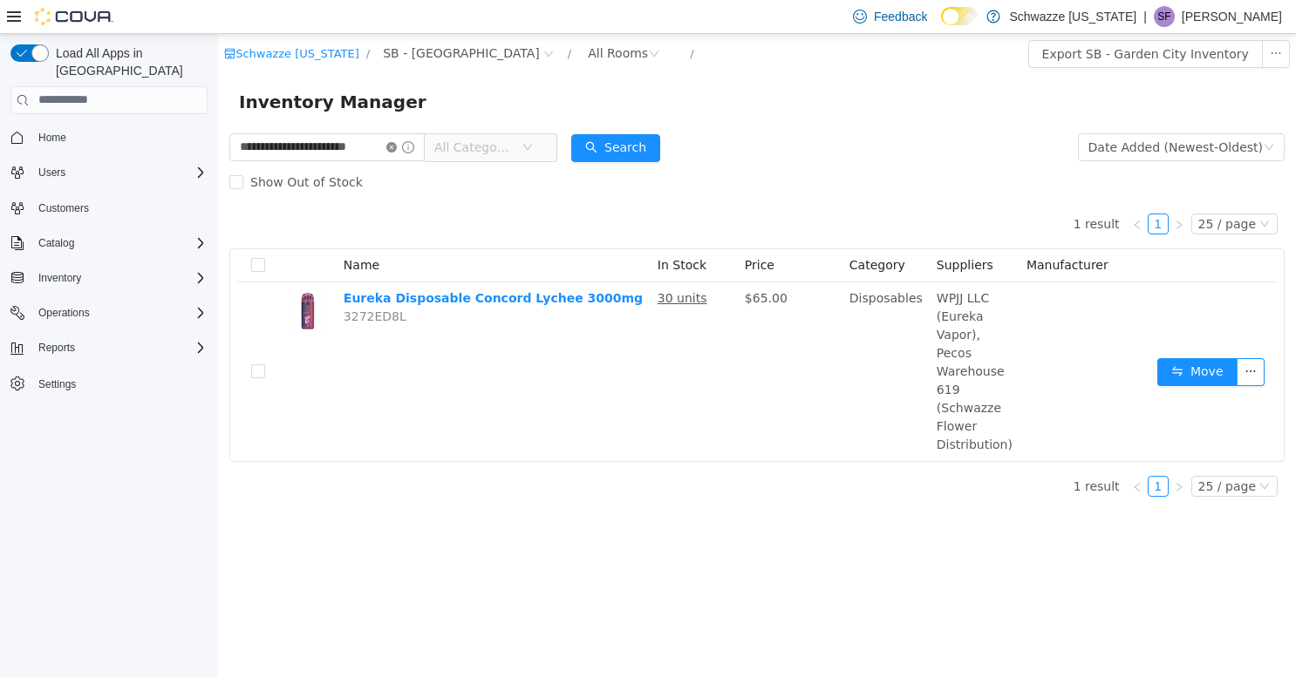
click at [389, 148] on icon "icon: close-circle" at bounding box center [391, 146] width 10 height 10
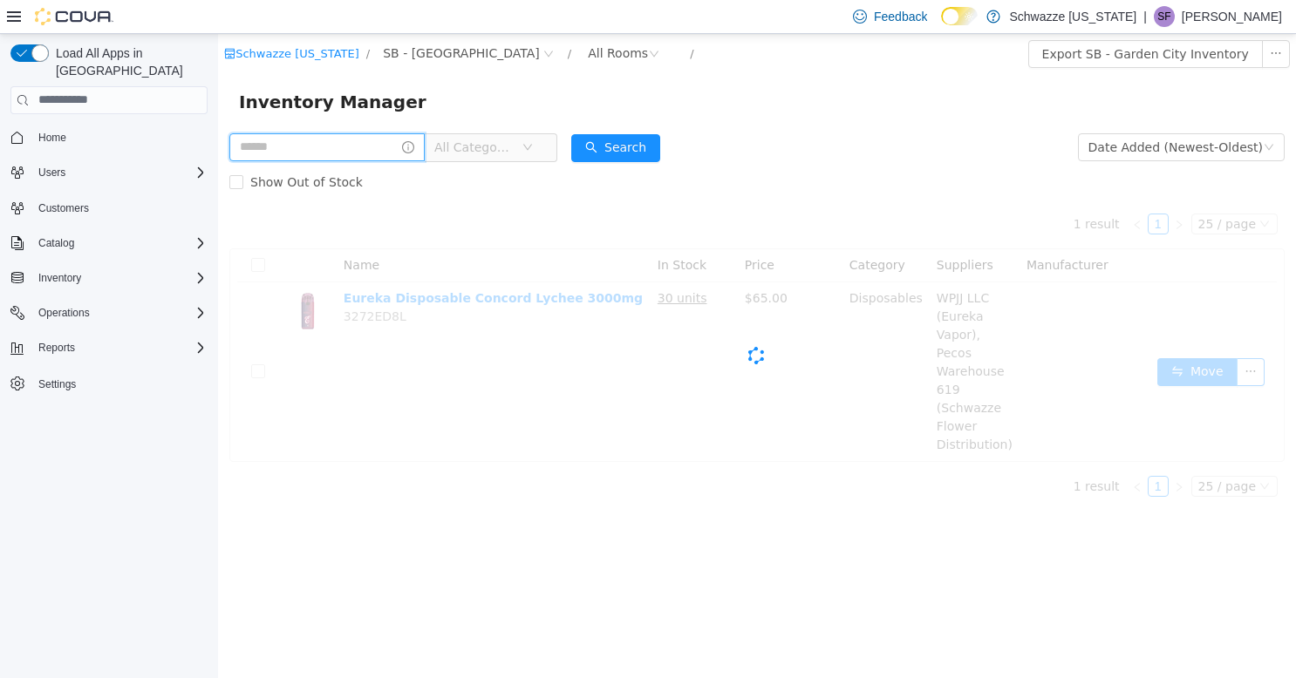
click at [319, 139] on input "text" at bounding box center [326, 147] width 195 height 28
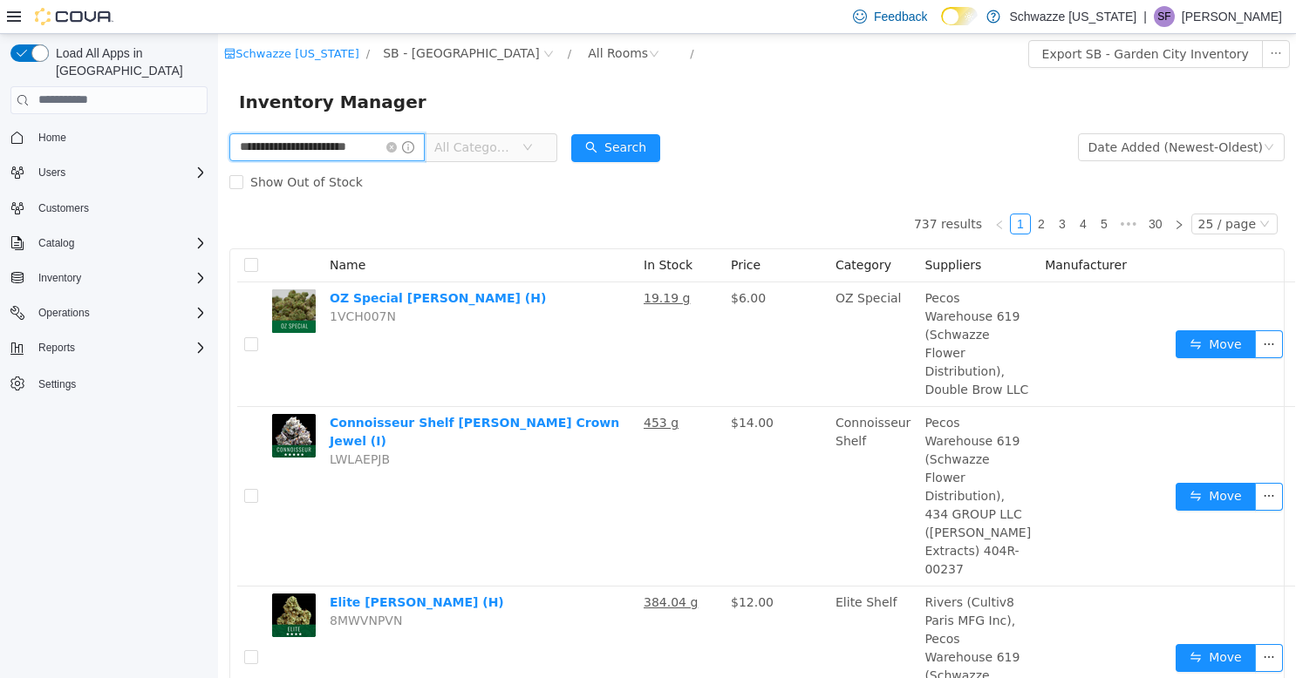
type input "**********"
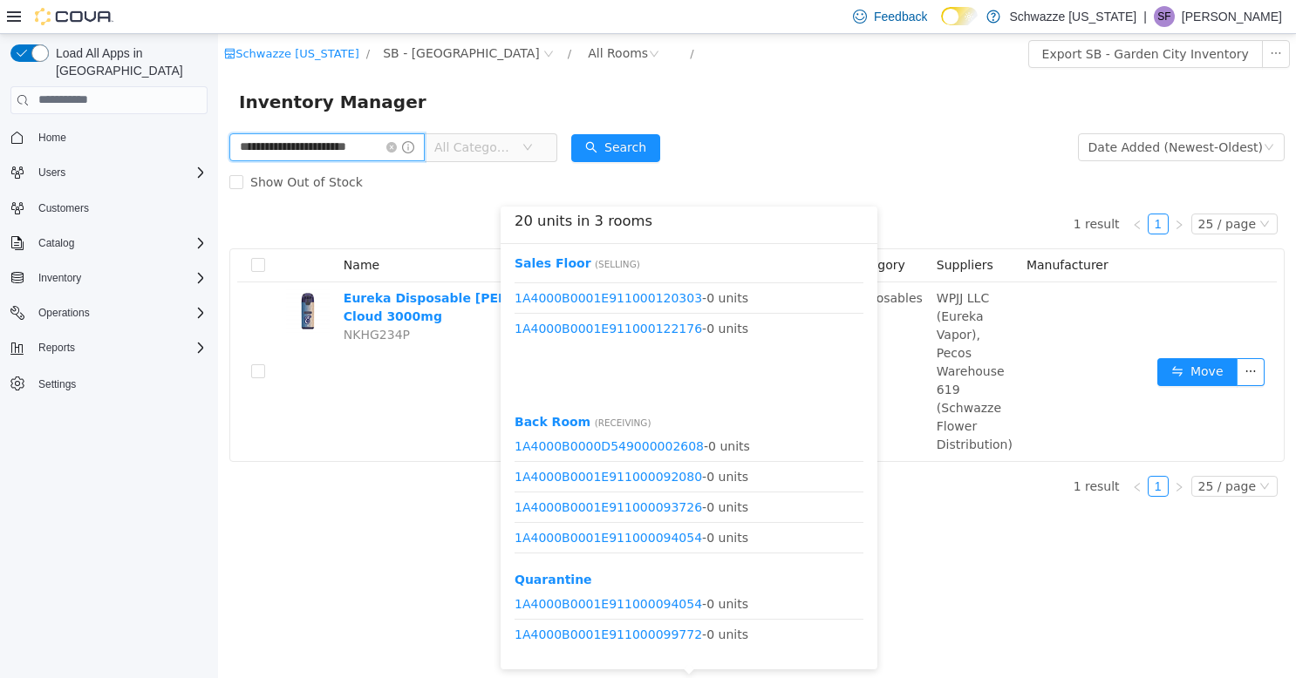
scroll to position [510, 0]
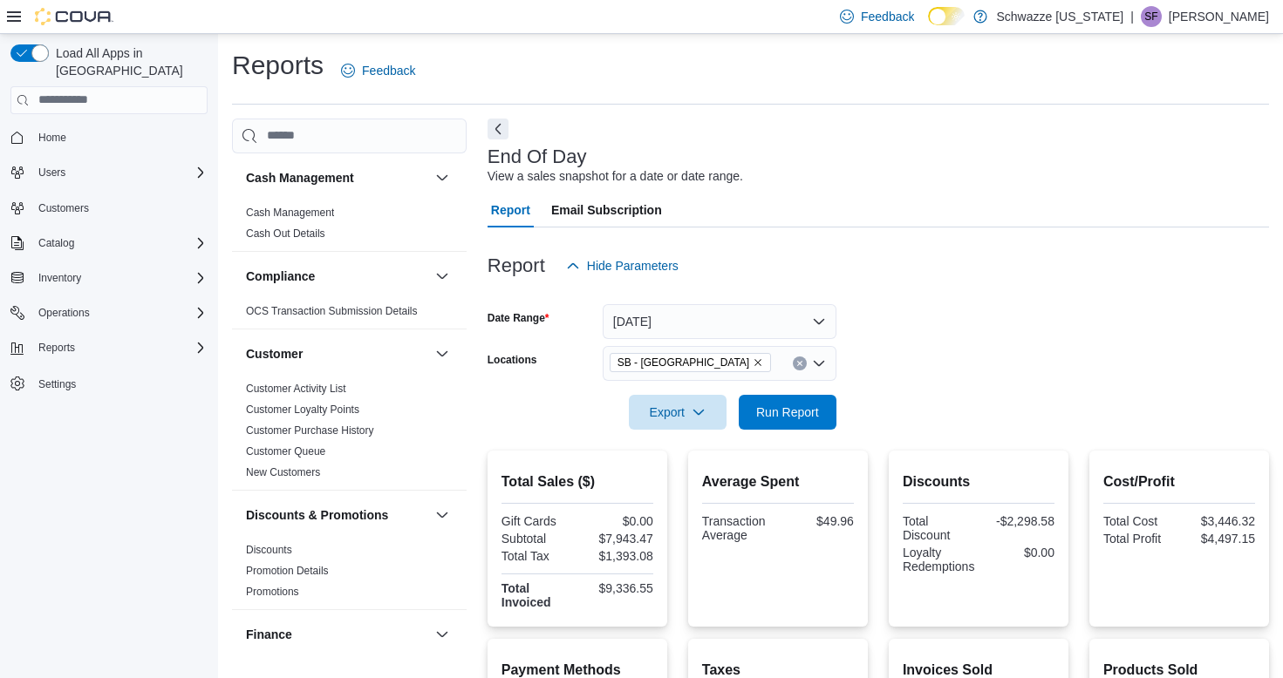
scroll to position [64, 0]
click at [780, 415] on span "Run Report" at bounding box center [787, 411] width 63 height 17
click at [787, 403] on span "Run Report" at bounding box center [787, 411] width 77 height 35
